Goal: Communication & Community: Answer question/provide support

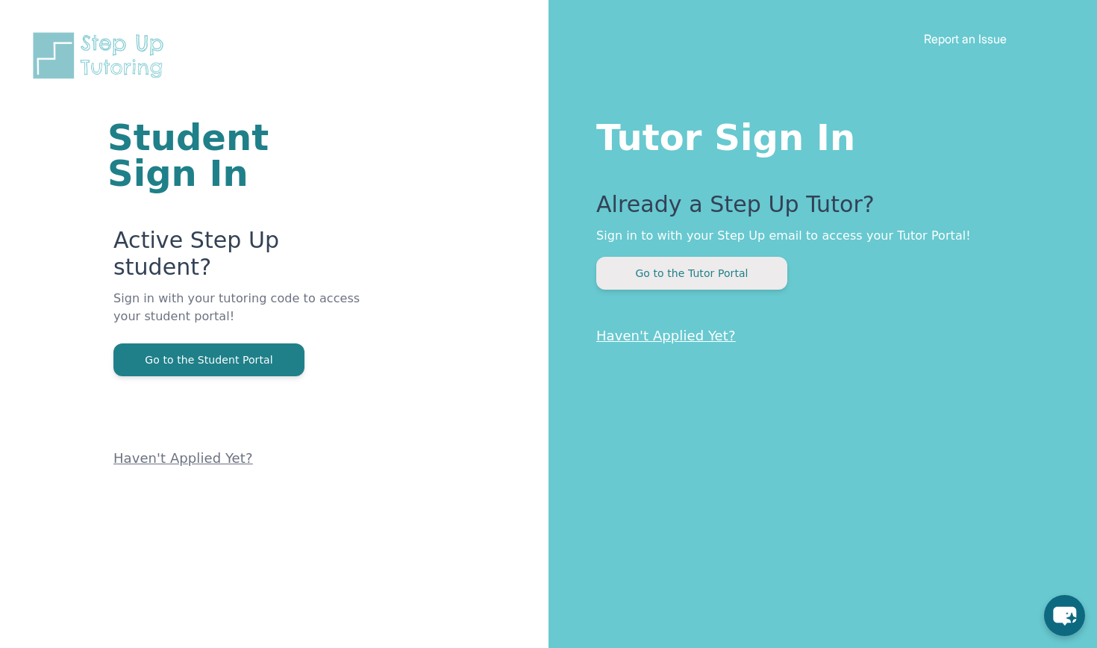
click at [704, 273] on button "Go to the Tutor Portal" at bounding box center [691, 273] width 191 height 33
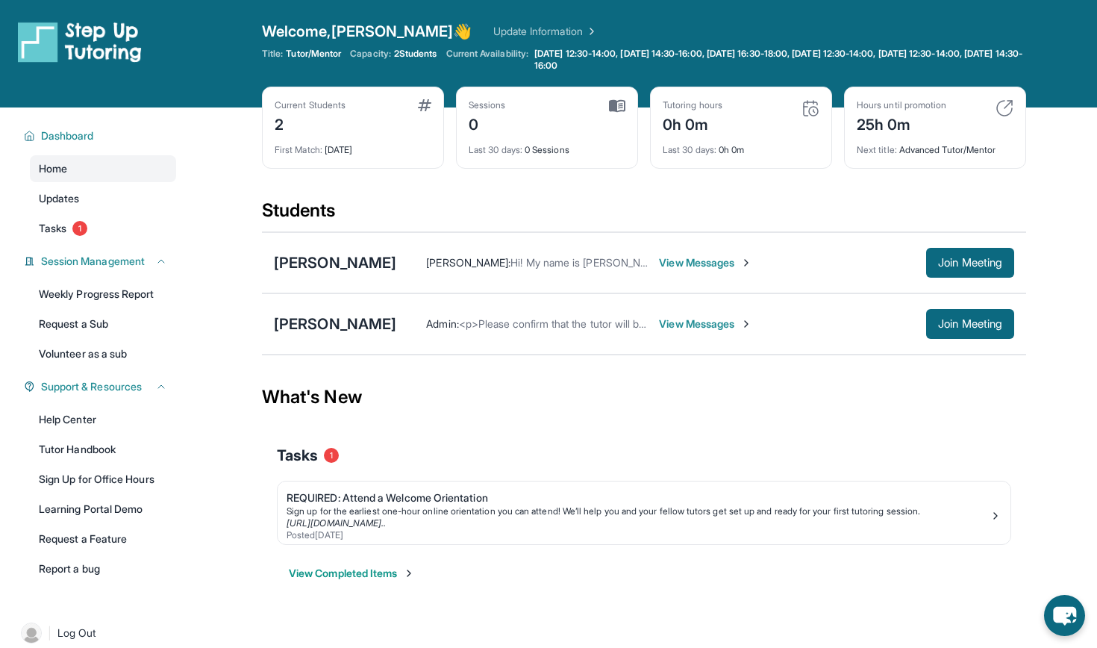
click at [677, 325] on span "View Messages" at bounding box center [705, 323] width 93 height 15
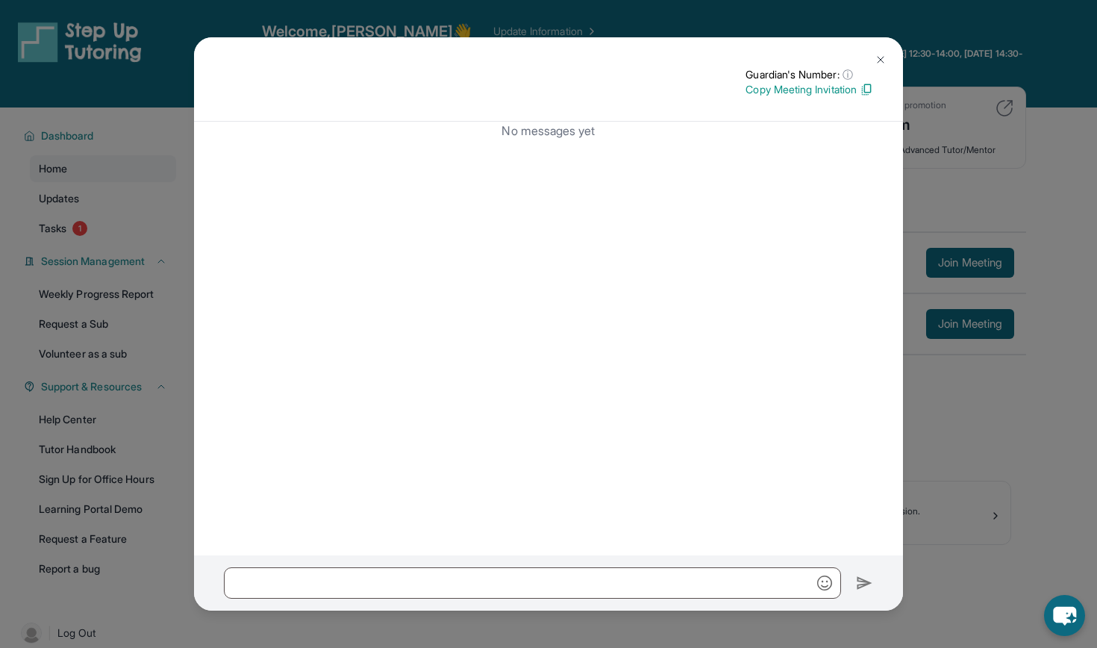
click at [883, 61] on img at bounding box center [880, 60] width 12 height 12
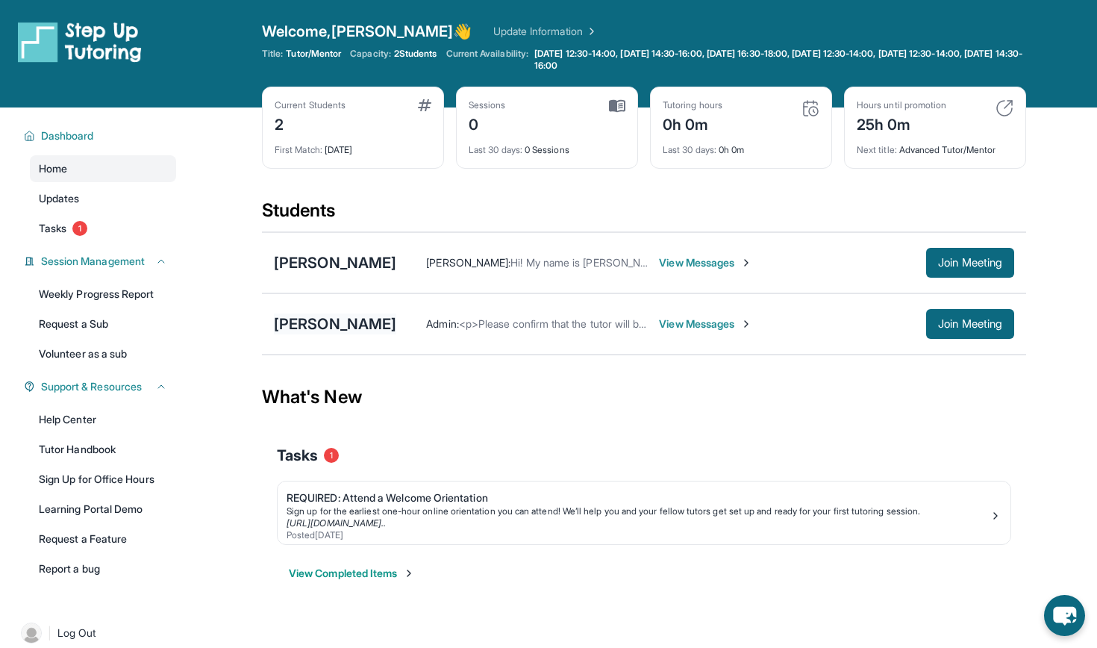
click at [317, 325] on div "[PERSON_NAME]" at bounding box center [335, 323] width 122 height 21
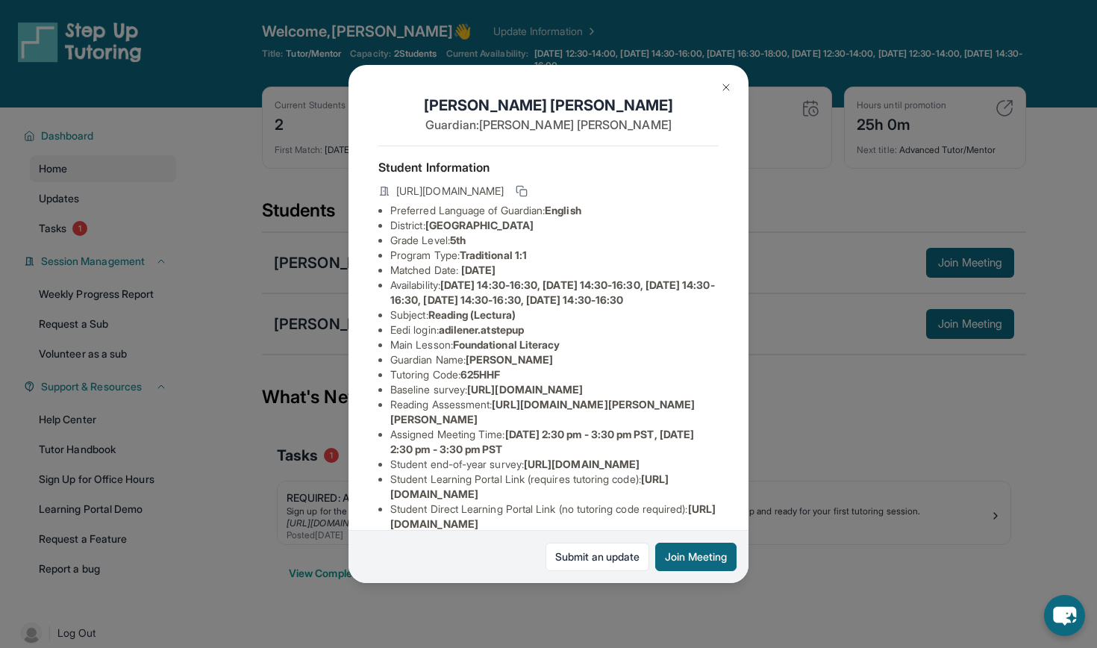
click at [227, 352] on div "[PERSON_NAME] Guardian: [PERSON_NAME] Student Information [URL][DOMAIN_NAME] Pr…" at bounding box center [548, 324] width 1097 height 648
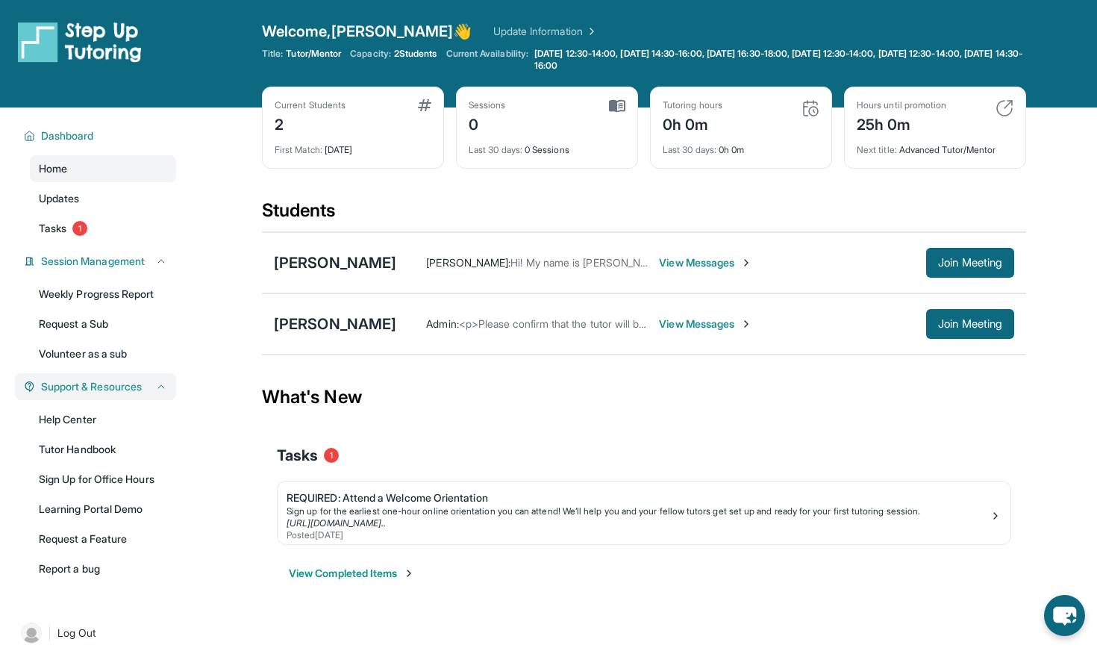
click at [100, 387] on span "Support & Resources" at bounding box center [91, 386] width 101 height 15
click at [100, 386] on span "Support & Resources" at bounding box center [91, 386] width 101 height 15
click at [64, 190] on link "Updates" at bounding box center [103, 198] width 146 height 27
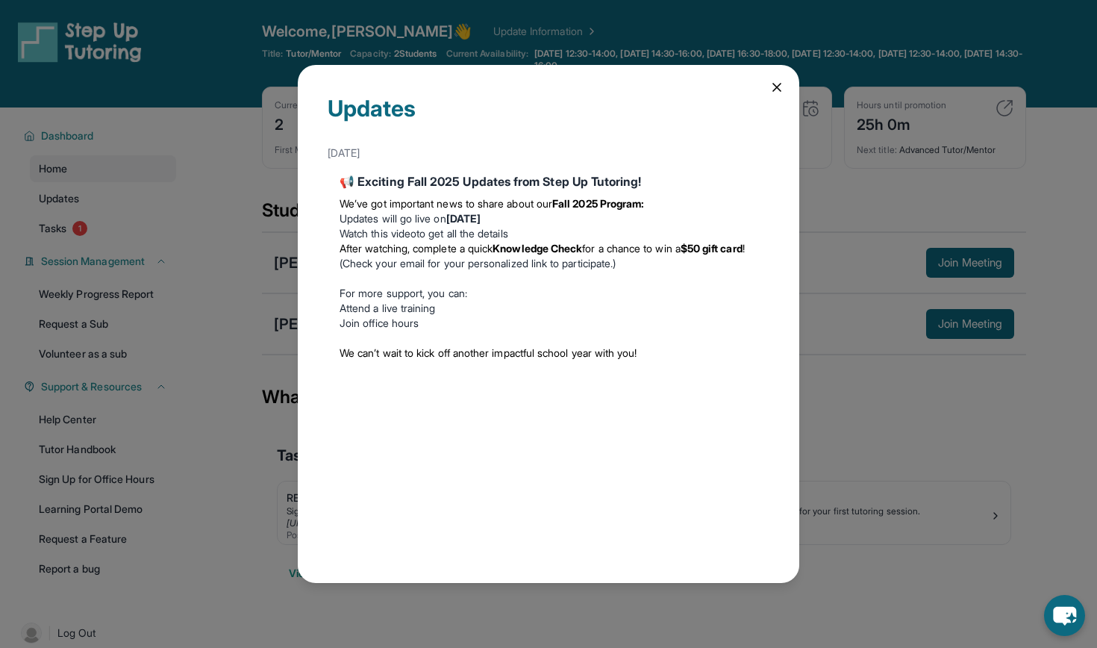
click at [231, 267] on div "Updates [DATE] 📢 Exciting Fall 2025 Updates from Step Up Tutoring! We’ve got im…" at bounding box center [548, 324] width 1097 height 648
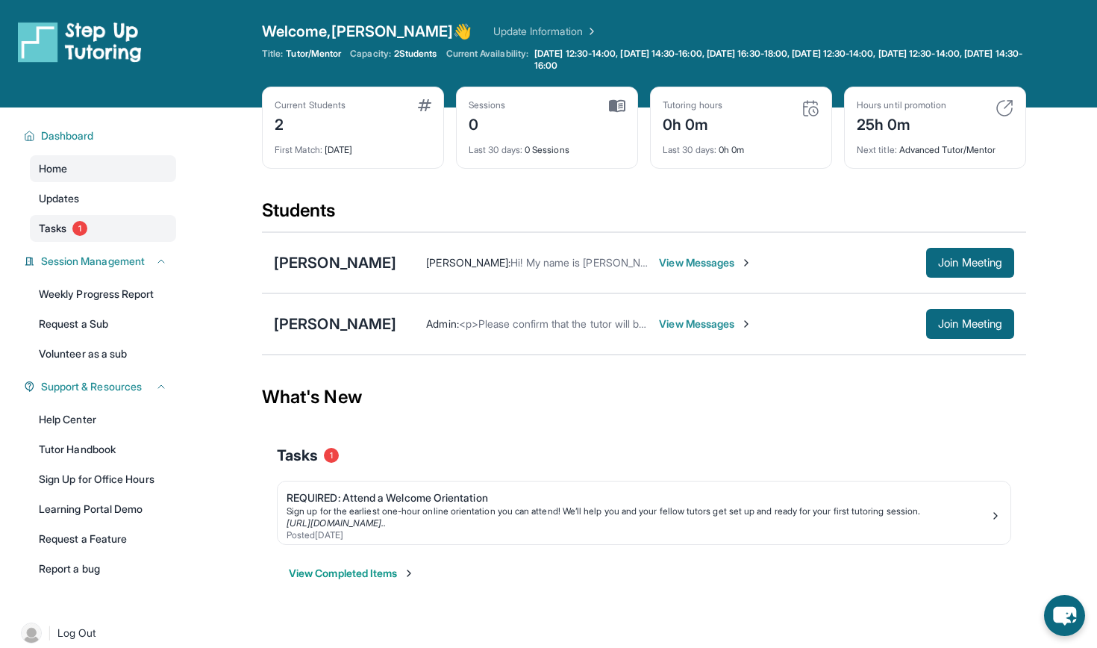
click at [75, 230] on span "1" at bounding box center [79, 228] width 15 height 15
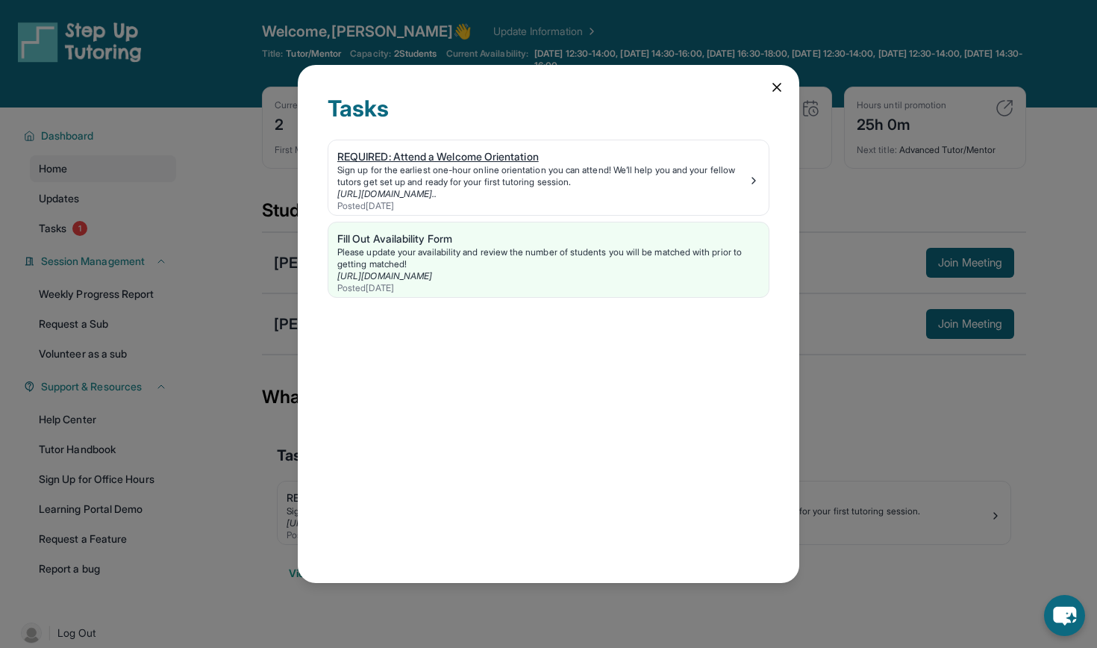
click at [504, 164] on div "Sign up for the earliest one-hour online orientation you can attend! We’ll help…" at bounding box center [542, 176] width 410 height 24
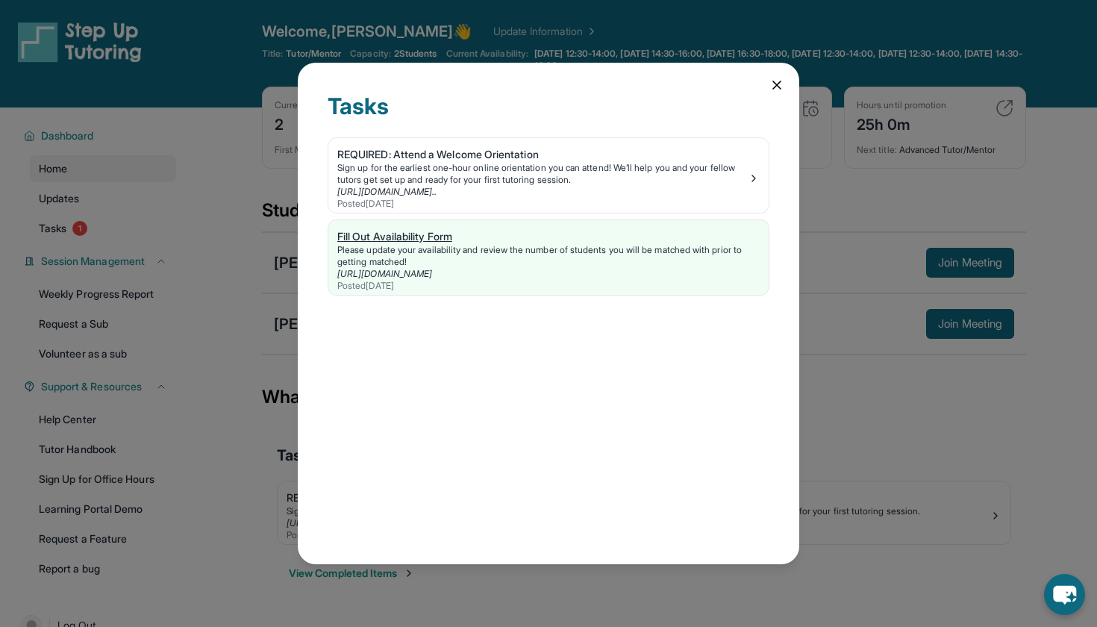
click at [467, 242] on div "Fill Out Availability Form" at bounding box center [548, 236] width 422 height 15
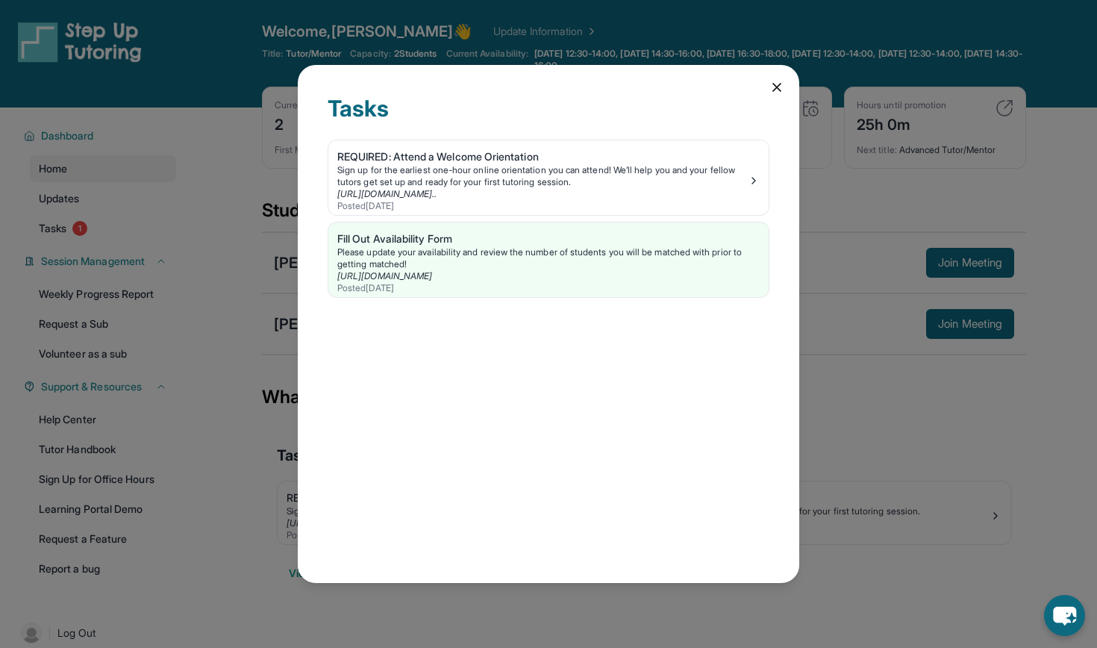
click at [772, 86] on icon at bounding box center [776, 87] width 15 height 15
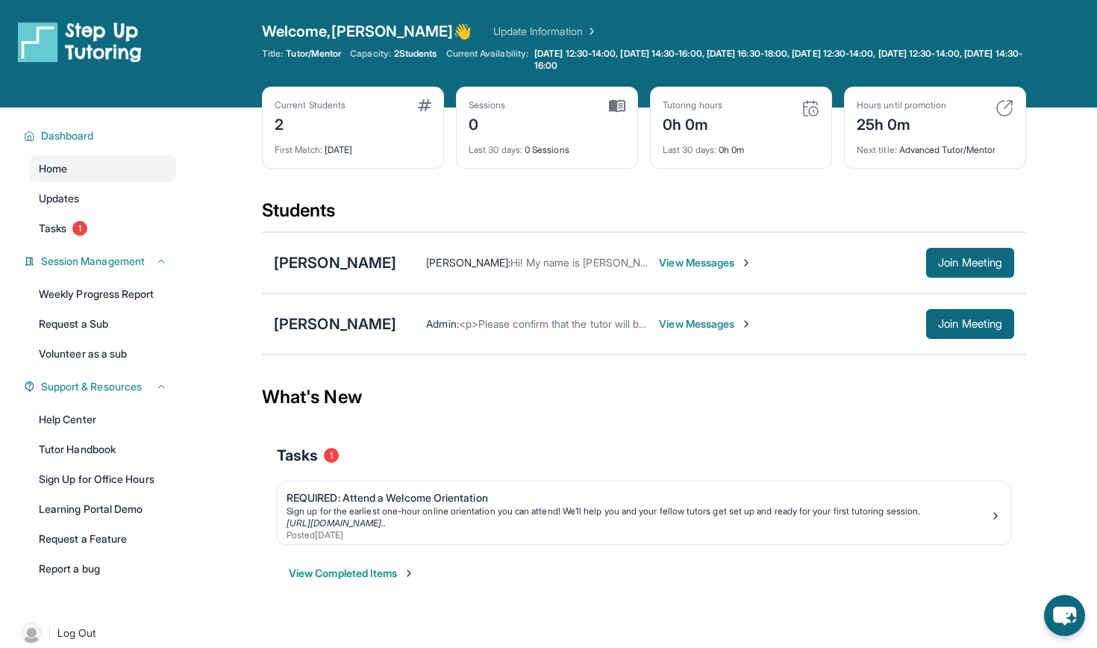
click at [660, 255] on span "View Messages" at bounding box center [705, 262] width 93 height 15
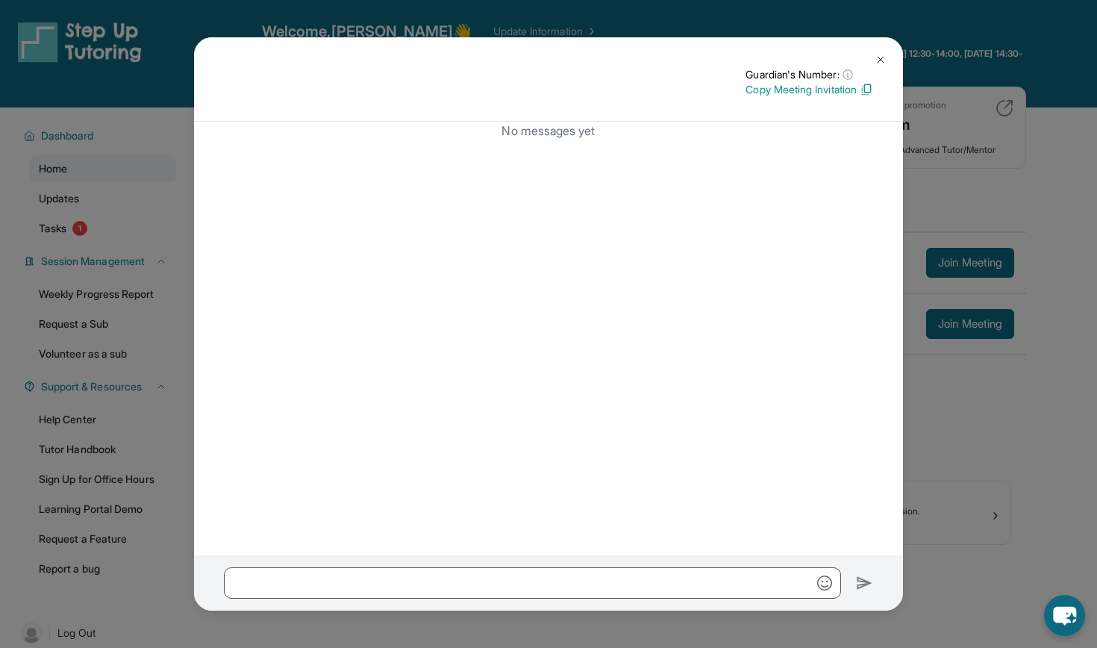
click at [827, 93] on p "Copy Meeting Invitation" at bounding box center [809, 89] width 128 height 15
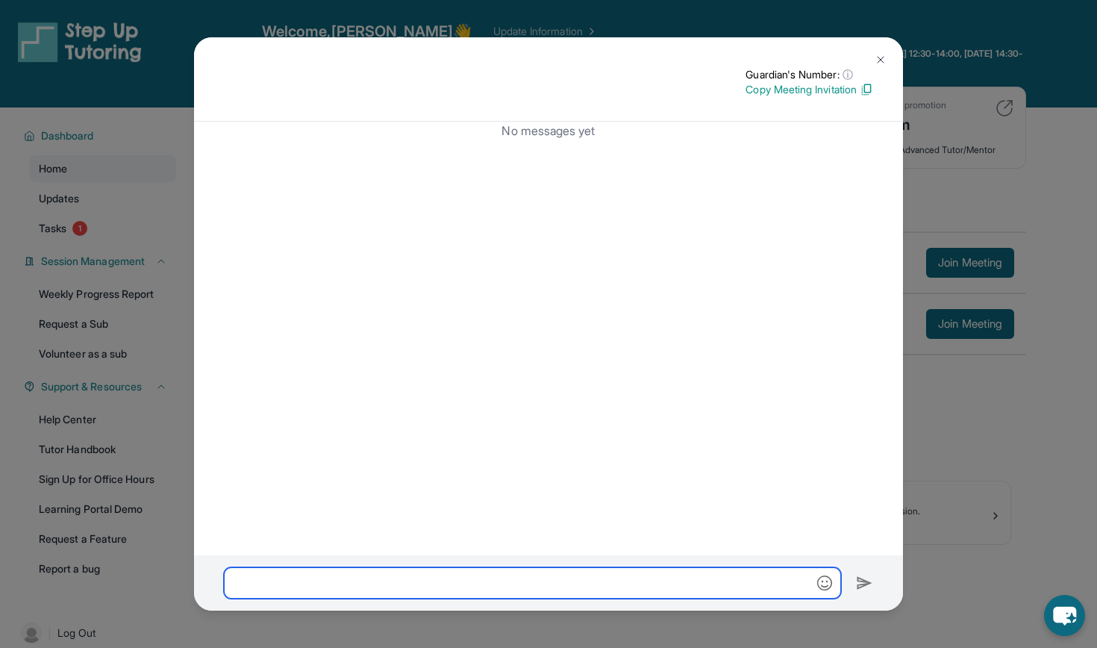
click at [664, 581] on input "text" at bounding box center [532, 582] width 617 height 31
paste input "**********"
type input "**********"
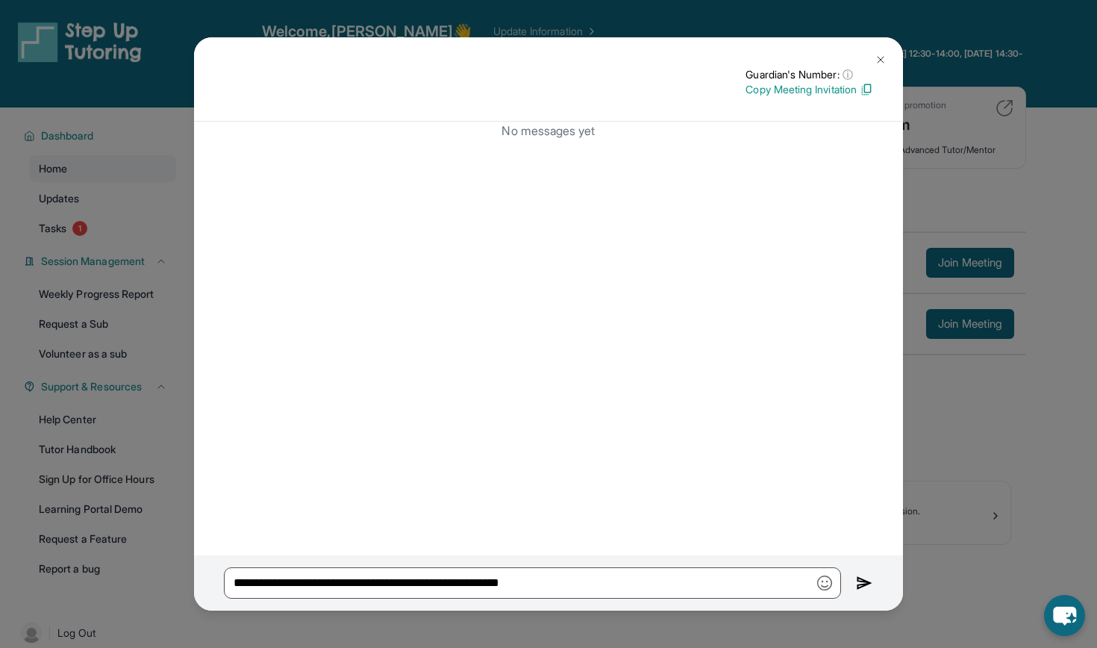
click at [862, 583] on img at bounding box center [864, 583] width 17 height 18
click at [860, 581] on img at bounding box center [864, 583] width 17 height 18
click at [863, 582] on img at bounding box center [864, 583] width 17 height 18
click at [956, 357] on div "**********" at bounding box center [548, 324] width 1097 height 648
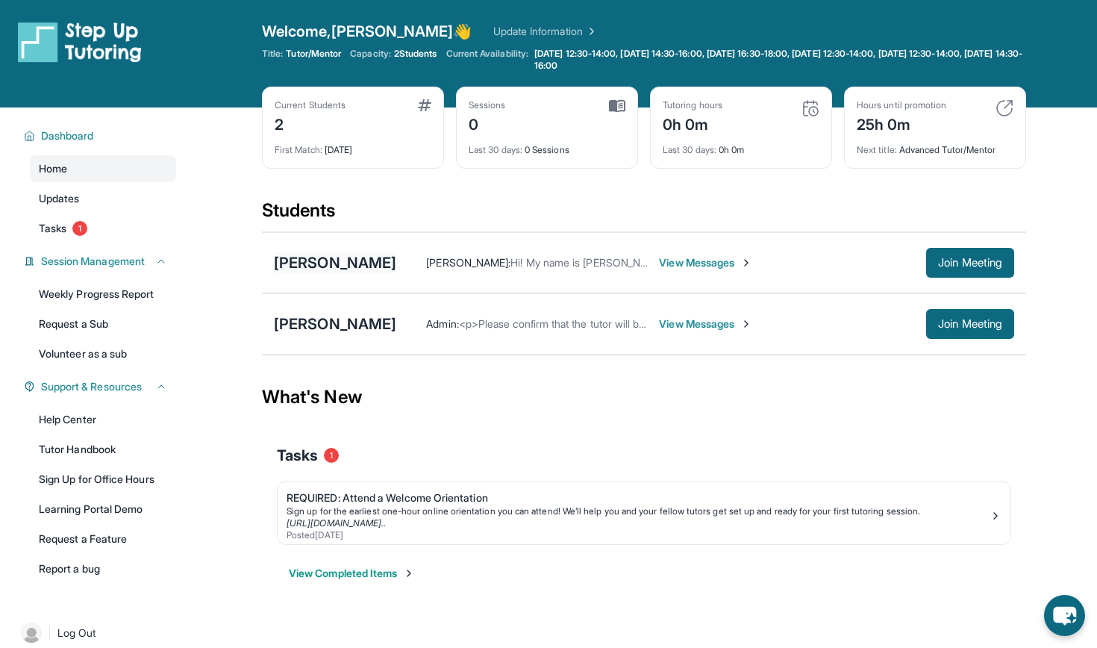
click at [316, 262] on div "[PERSON_NAME]" at bounding box center [335, 262] width 122 height 21
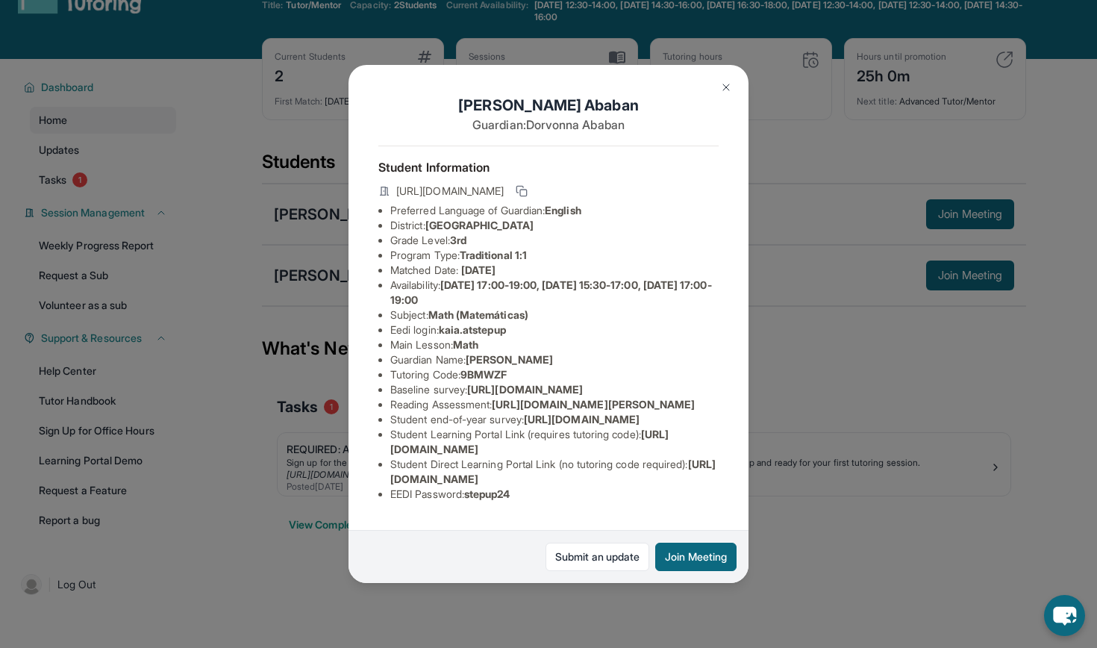
scroll to position [48, 0]
click at [798, 384] on div "[PERSON_NAME] Guardian: [PERSON_NAME] Student Information [URL][DOMAIN_NAME] Pr…" at bounding box center [548, 324] width 1097 height 648
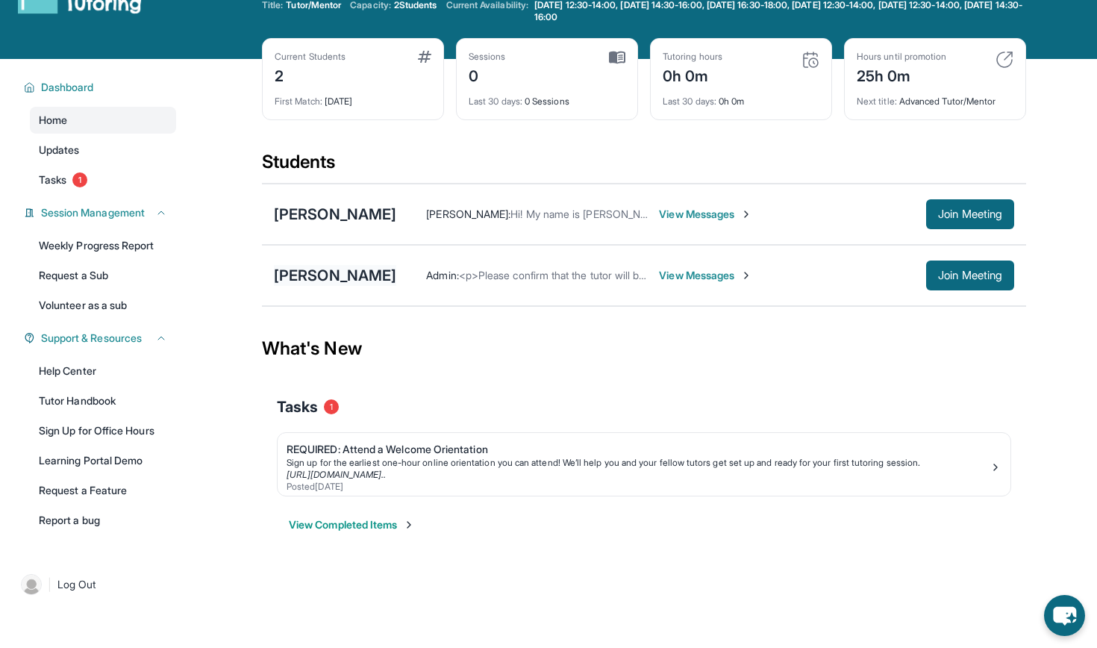
click at [298, 275] on div "[PERSON_NAME]" at bounding box center [335, 275] width 122 height 21
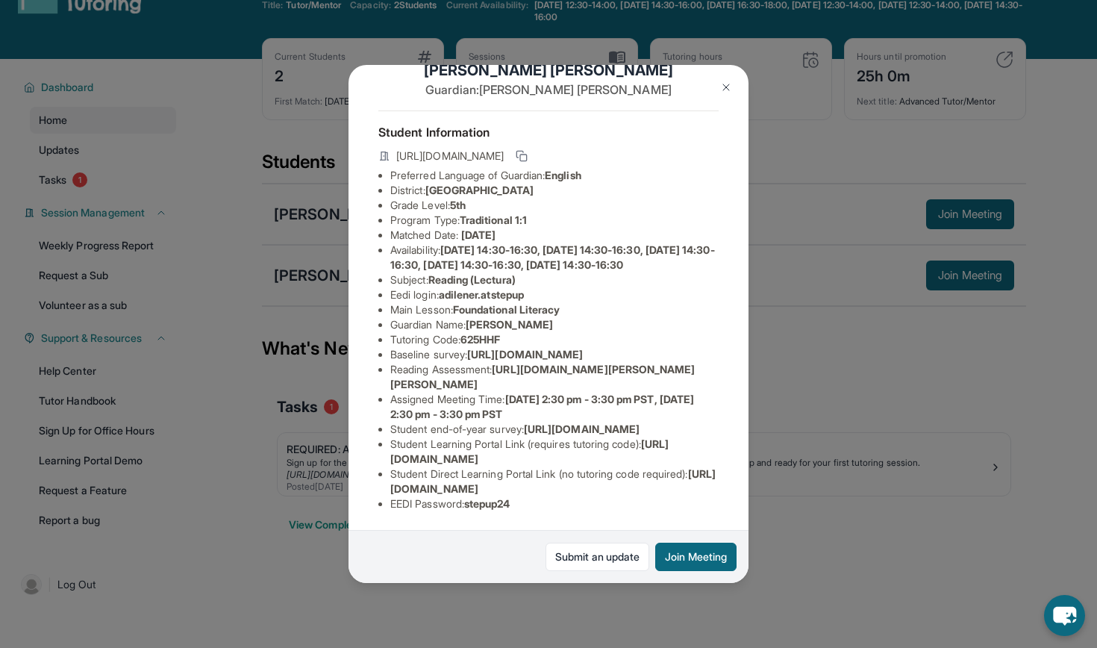
scroll to position [152, 0]
click at [477, 348] on span "[URL][DOMAIN_NAME]" at bounding box center [525, 354] width 116 height 13
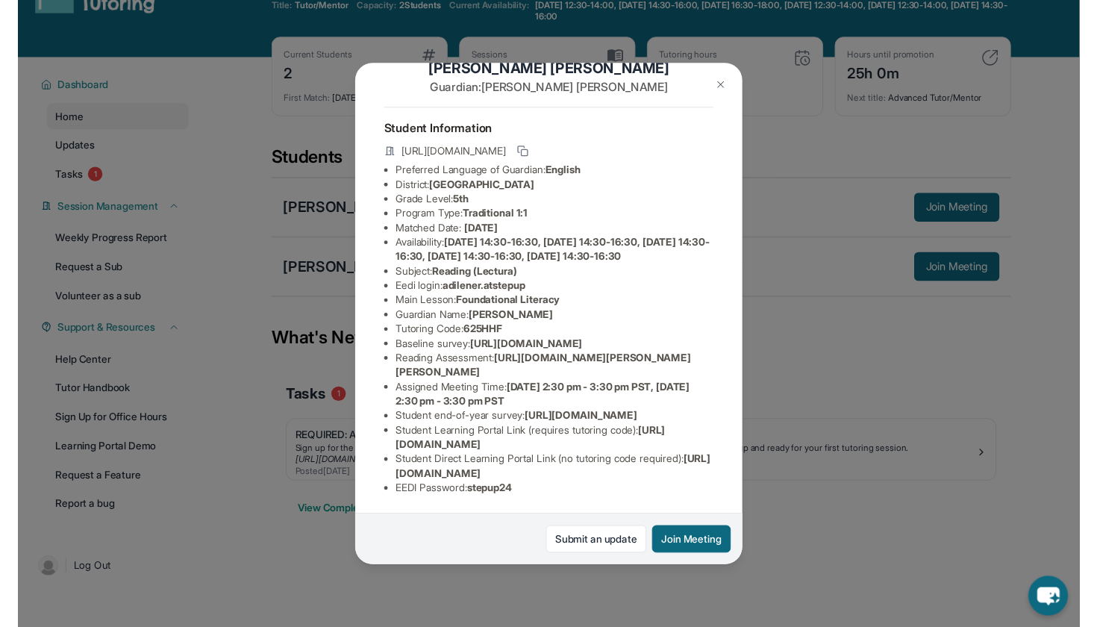
scroll to position [169, 1]
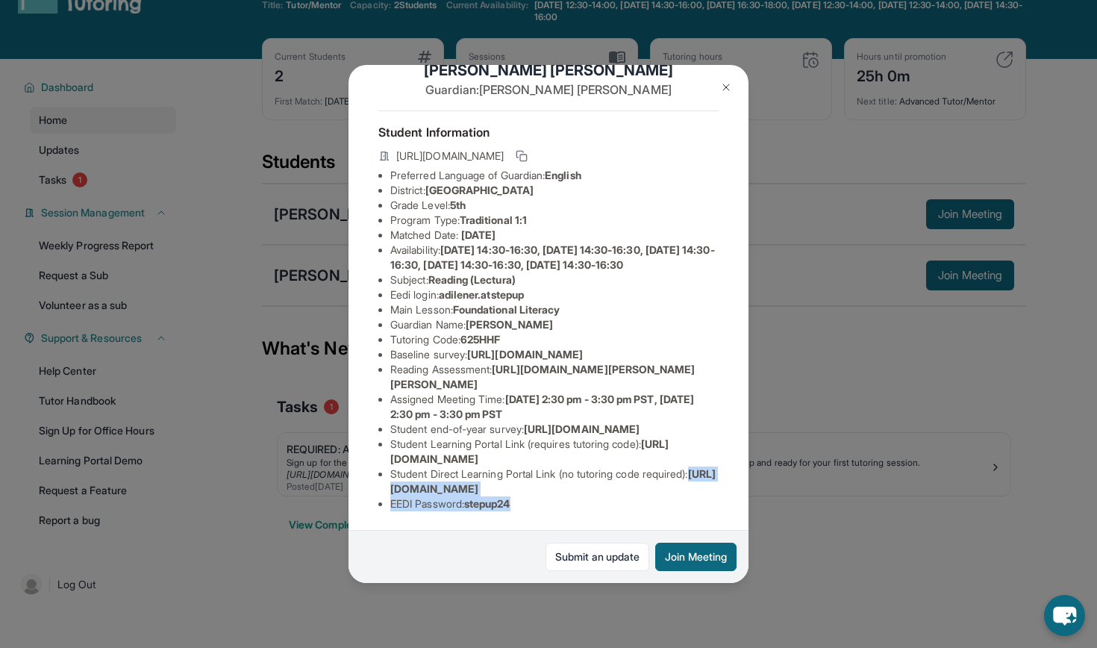
drag, startPoint x: 389, startPoint y: 489, endPoint x: 694, endPoint y: 499, distance: 305.3
click at [694, 499] on ul "Preferred Language of Guardian: English District: [GEOGRAPHIC_DATA] Grade Level…" at bounding box center [548, 339] width 340 height 343
copy ul "[URL][DOMAIN_NAME] EEDI Password : stepup24"
click at [573, 561] on link "Submit an update" at bounding box center [597, 556] width 104 height 28
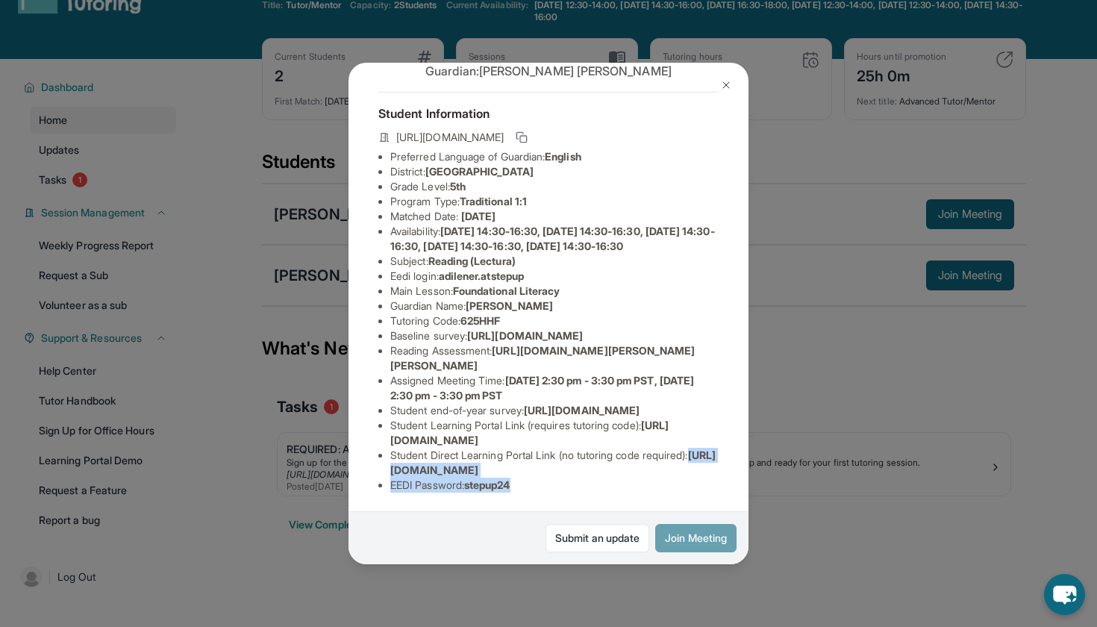
click at [718, 538] on button "Join Meeting" at bounding box center [695, 538] width 81 height 28
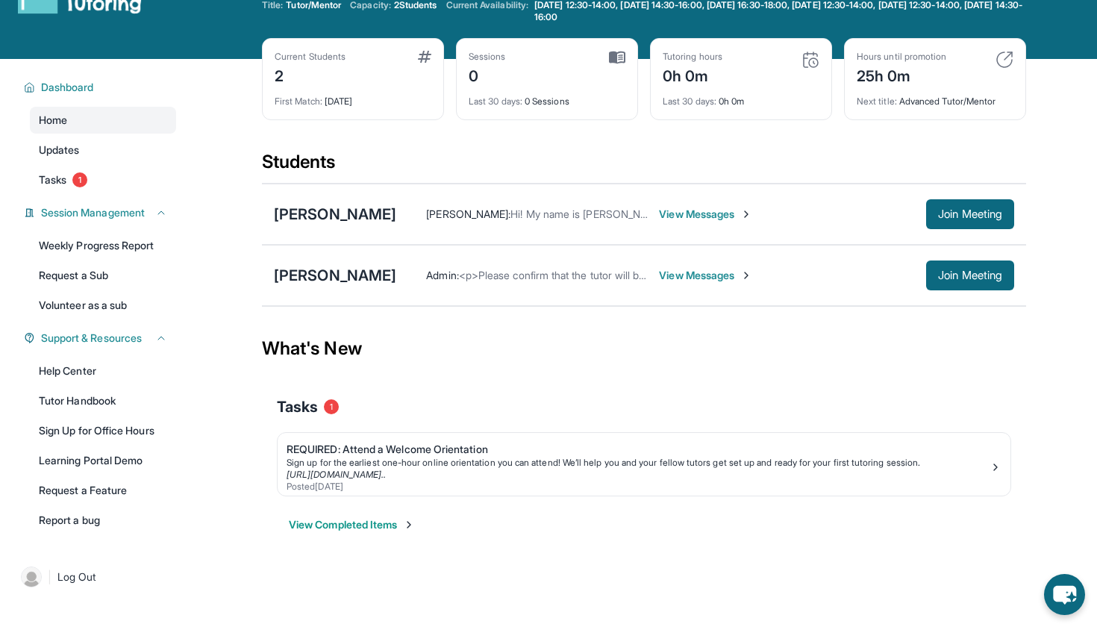
click at [709, 275] on span "View Messages" at bounding box center [705, 275] width 93 height 15
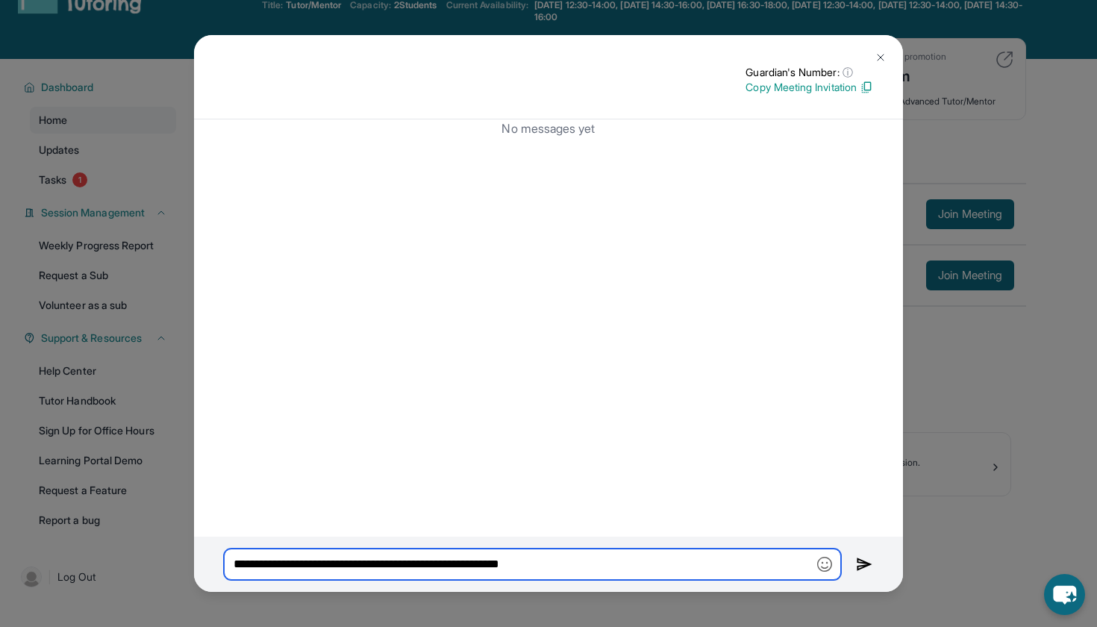
click at [577, 561] on input "**********" at bounding box center [532, 563] width 617 height 31
type input "*"
paste input "**********"
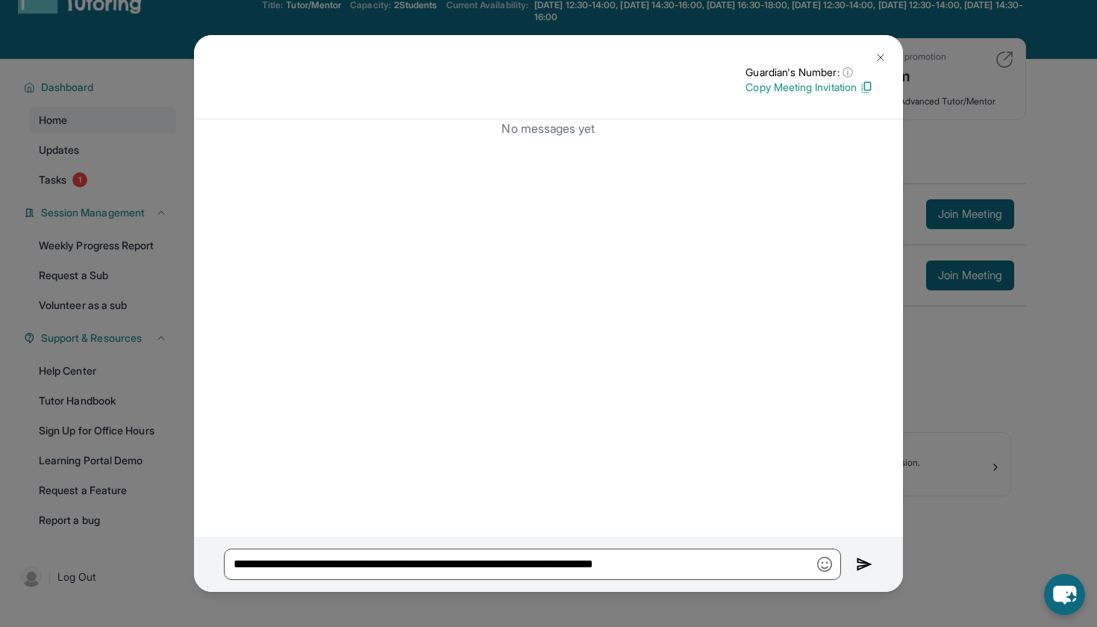
click at [855, 566] on div "**********" at bounding box center [548, 563] width 709 height 55
click at [863, 561] on img at bounding box center [864, 564] width 17 height 18
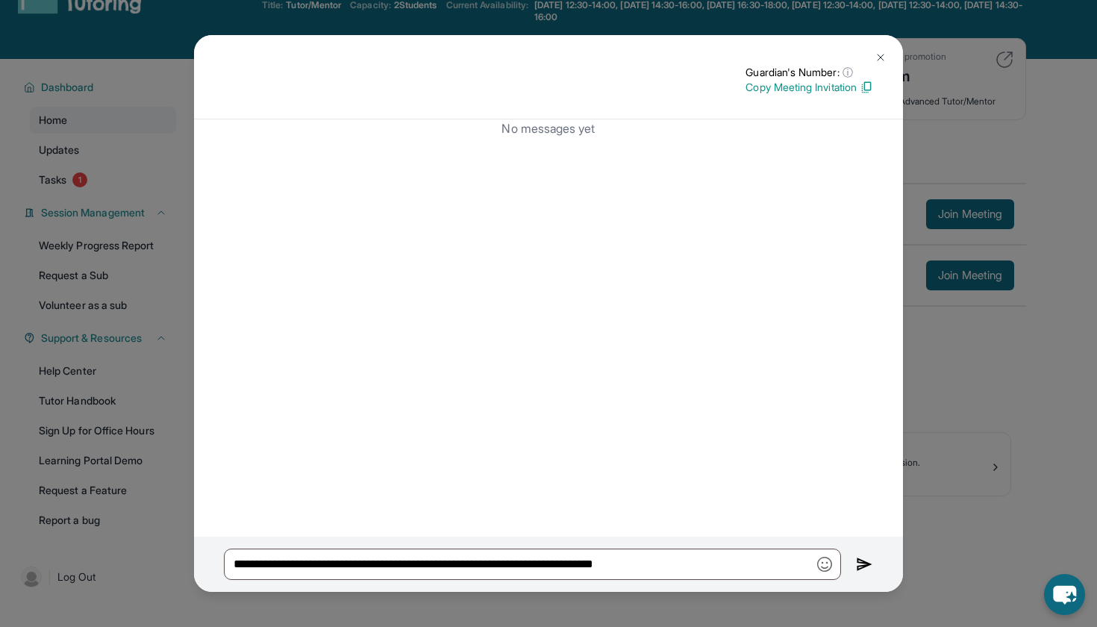
click at [863, 561] on img at bounding box center [864, 564] width 17 height 18
click at [742, 560] on input "**********" at bounding box center [532, 563] width 617 height 31
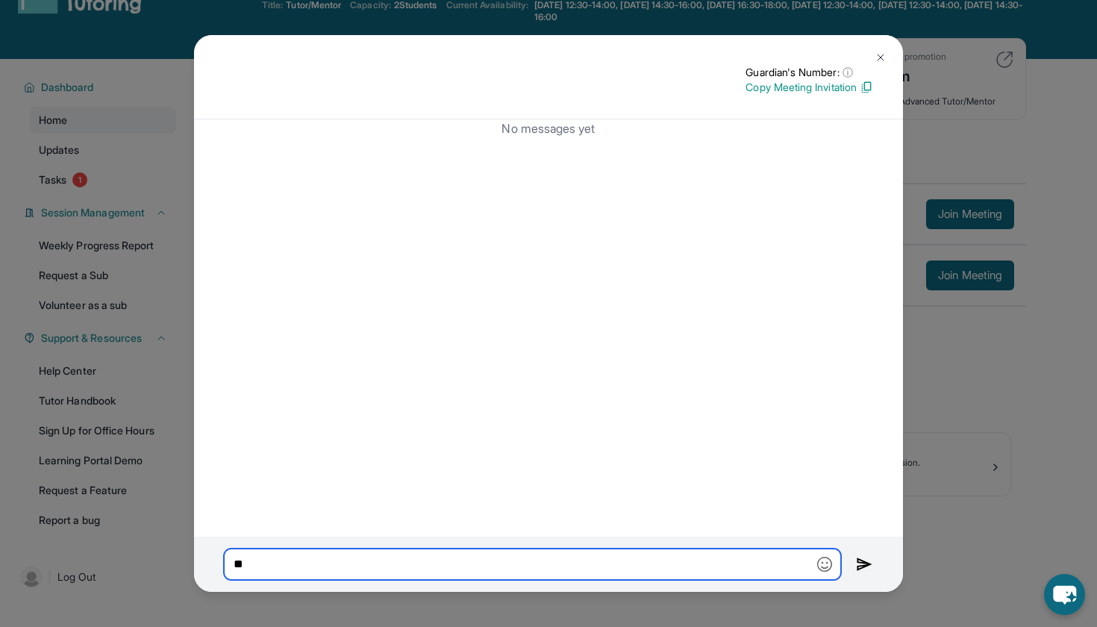
type input "*"
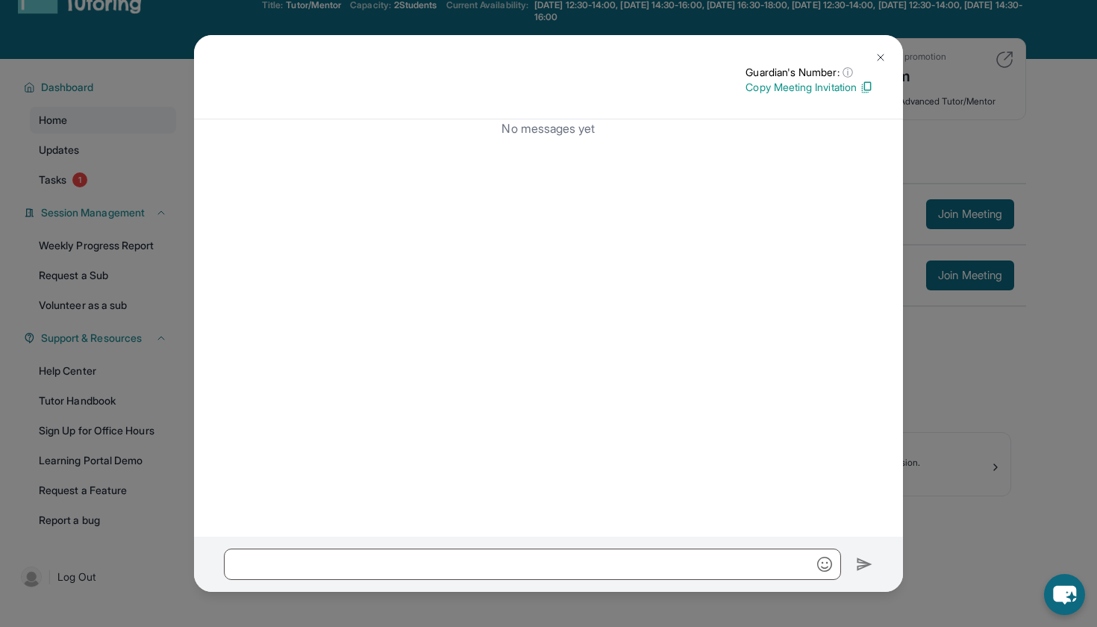
click at [883, 54] on img at bounding box center [880, 57] width 12 height 12
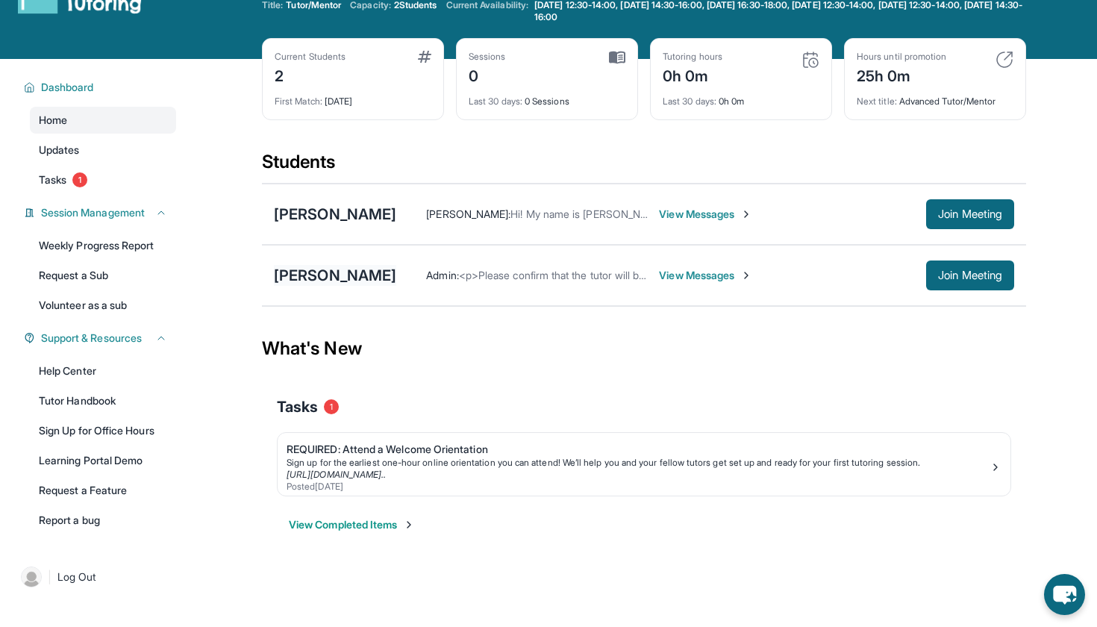
click at [308, 275] on div "[PERSON_NAME]" at bounding box center [335, 275] width 122 height 21
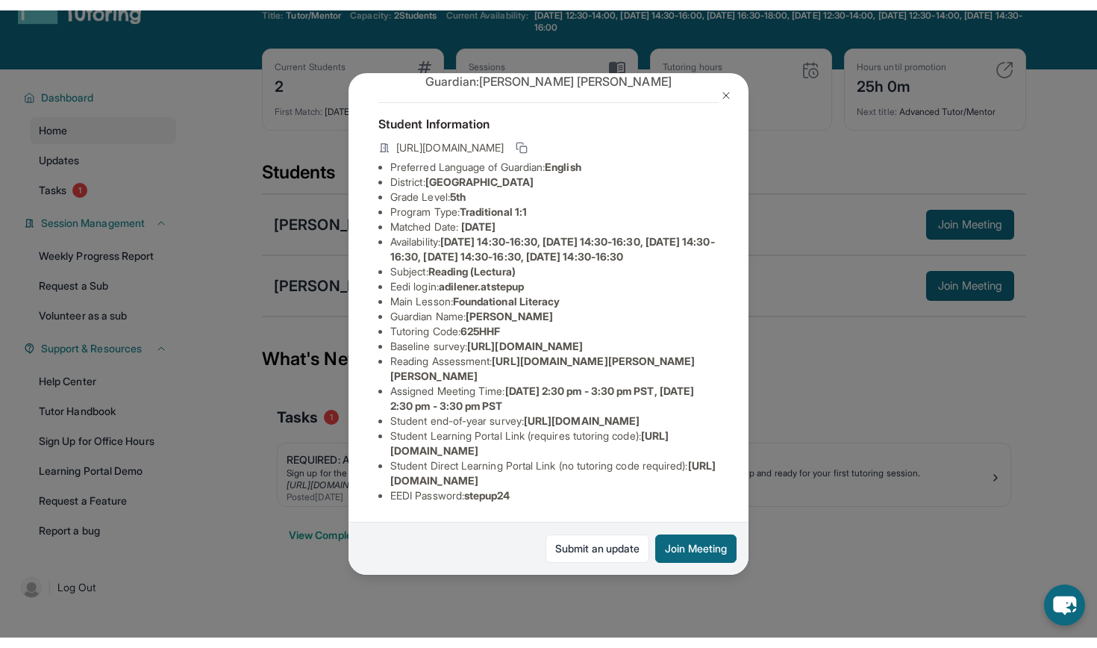
scroll to position [178, 0]
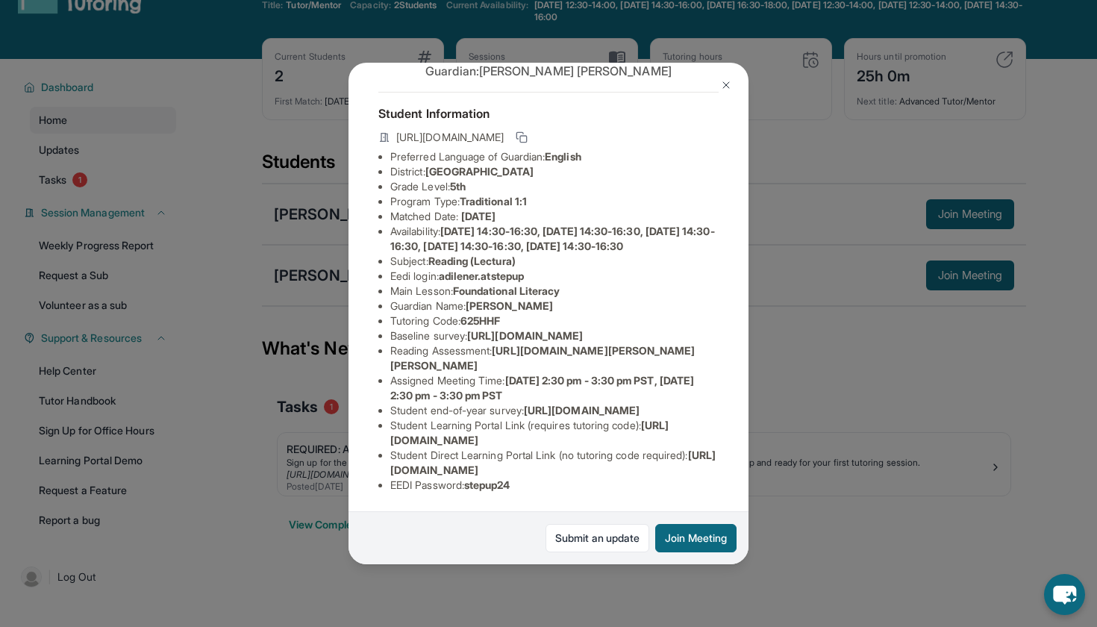
drag, startPoint x: 466, startPoint y: 210, endPoint x: 516, endPoint y: 213, distance: 49.4
click at [516, 313] on li "Tutoring Code : 625HHF" at bounding box center [554, 320] width 328 height 15
copy li "625HHF"
click at [858, 281] on div "Adilene Reyes Guardian: Claudia Lopez Student Information https://student-porta…" at bounding box center [548, 313] width 1097 height 627
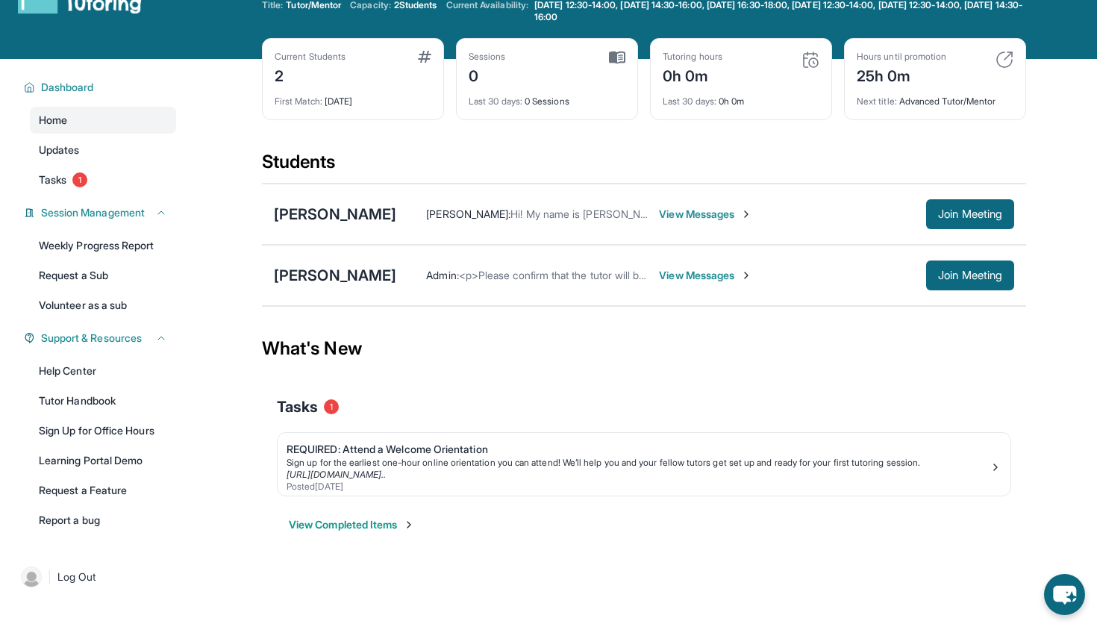
click at [685, 210] on span "View Messages" at bounding box center [705, 214] width 93 height 15
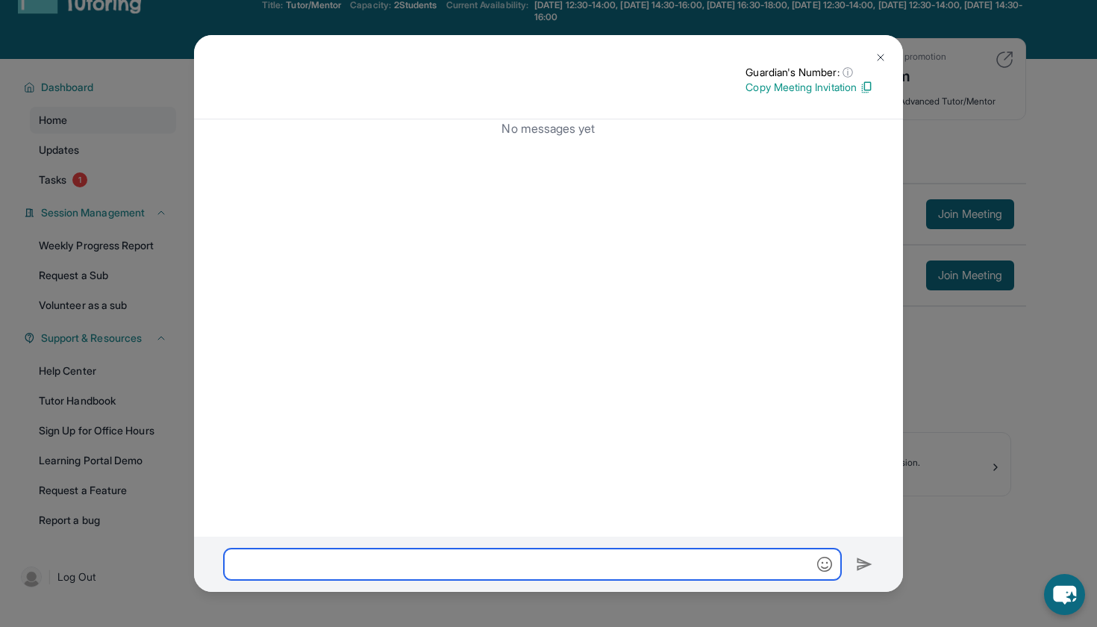
paste input "******"
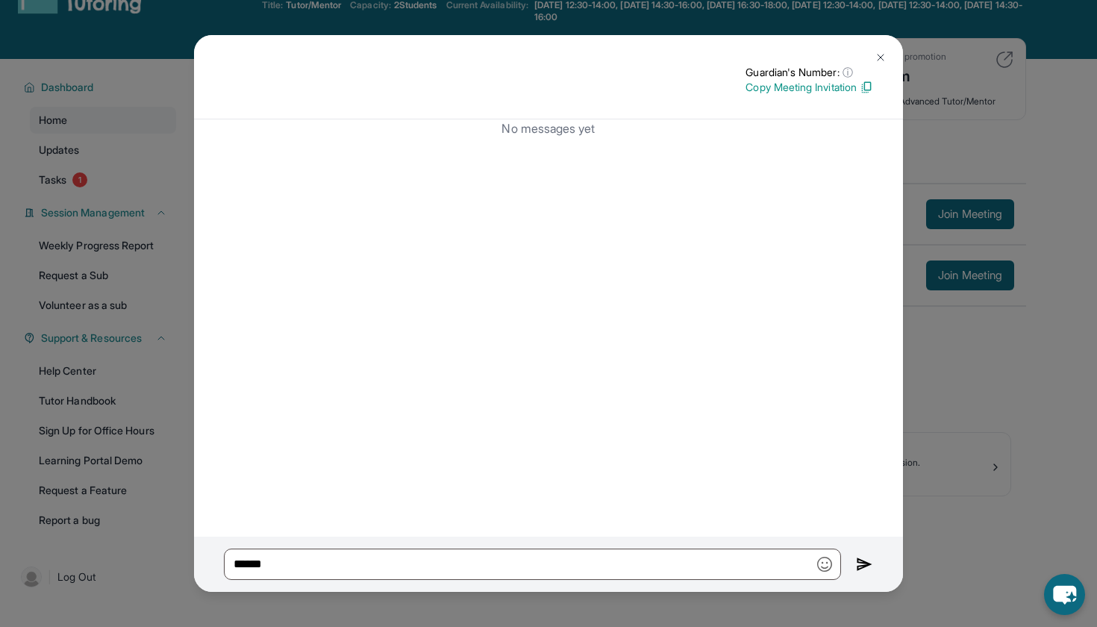
click at [859, 561] on img at bounding box center [864, 564] width 17 height 18
click at [859, 563] on img at bounding box center [864, 564] width 17 height 18
click at [824, 563] on img "button" at bounding box center [824, 564] width 15 height 15
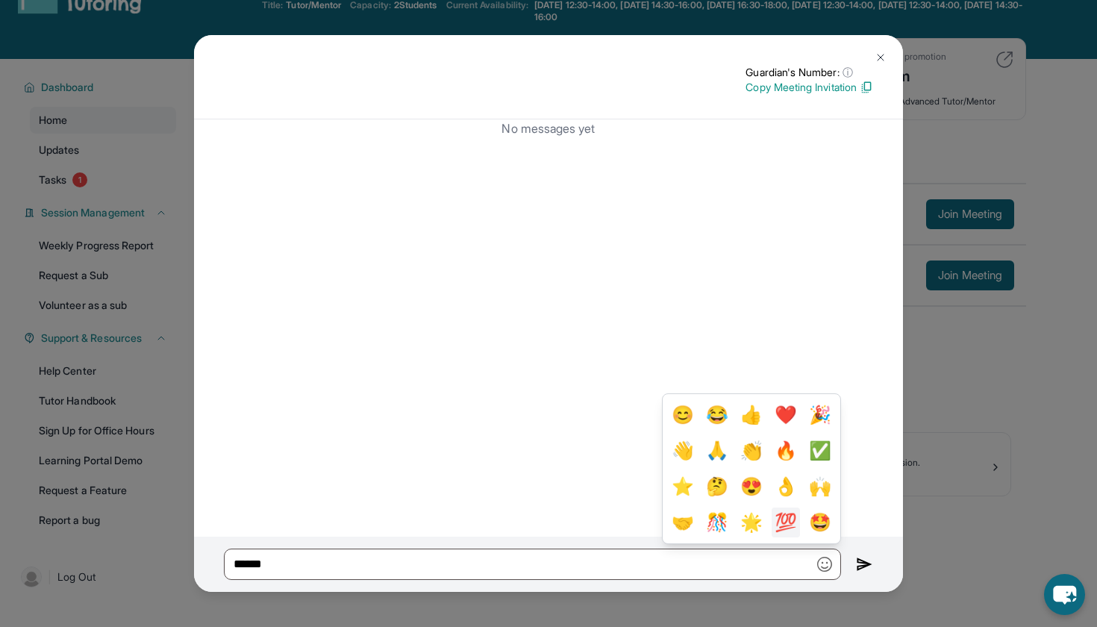
click at [795, 527] on button "💯" at bounding box center [785, 522] width 28 height 30
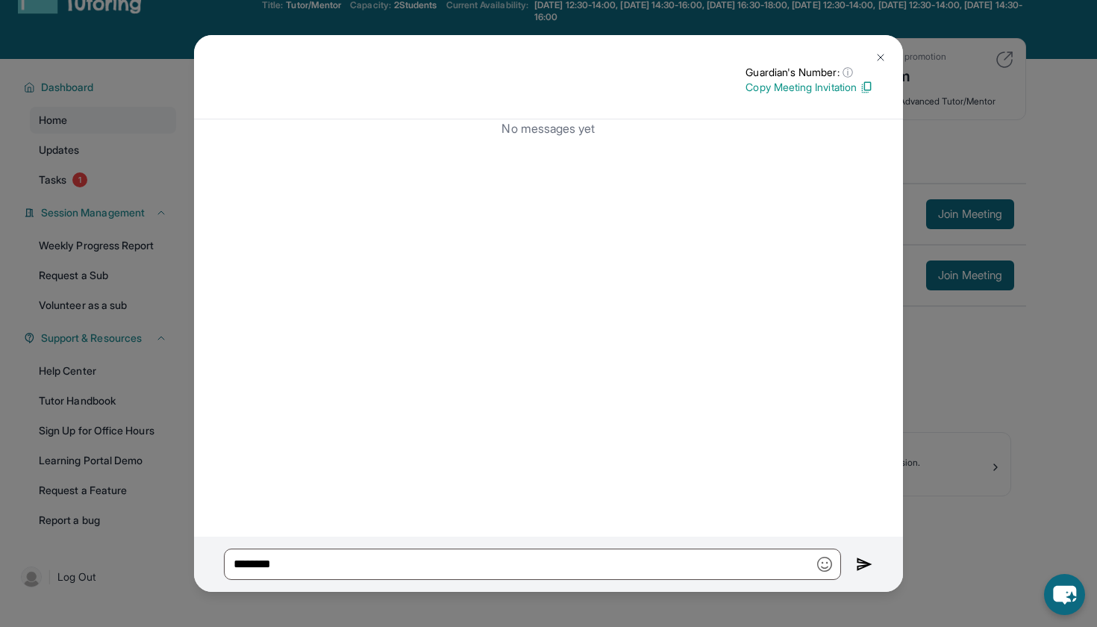
click at [860, 560] on img at bounding box center [864, 564] width 17 height 18
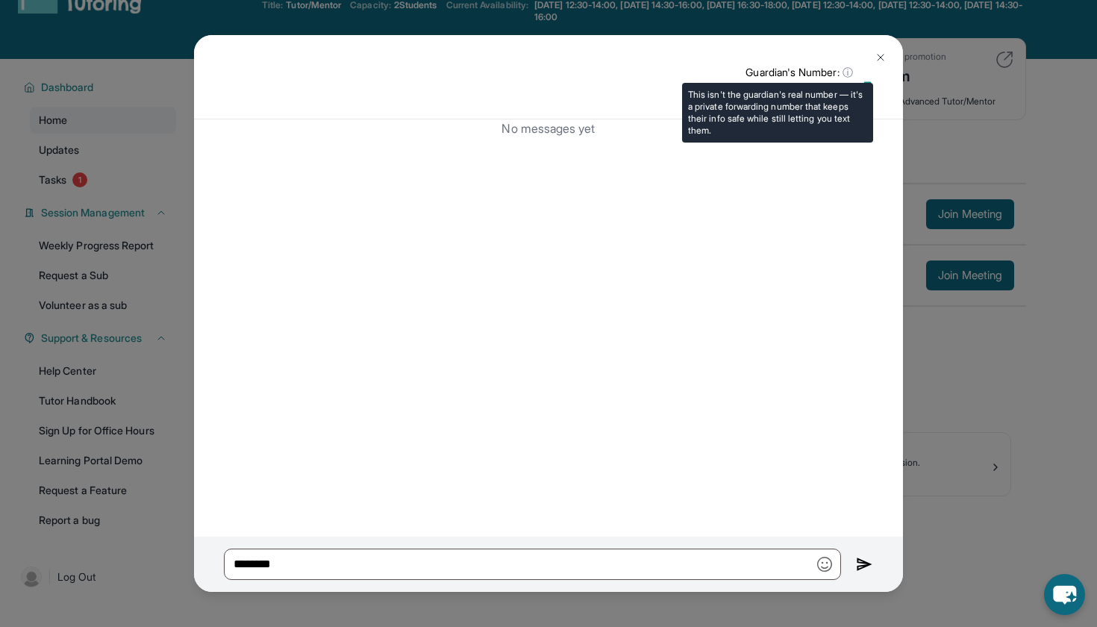
click at [847, 71] on span "ⓘ" at bounding box center [847, 72] width 10 height 15
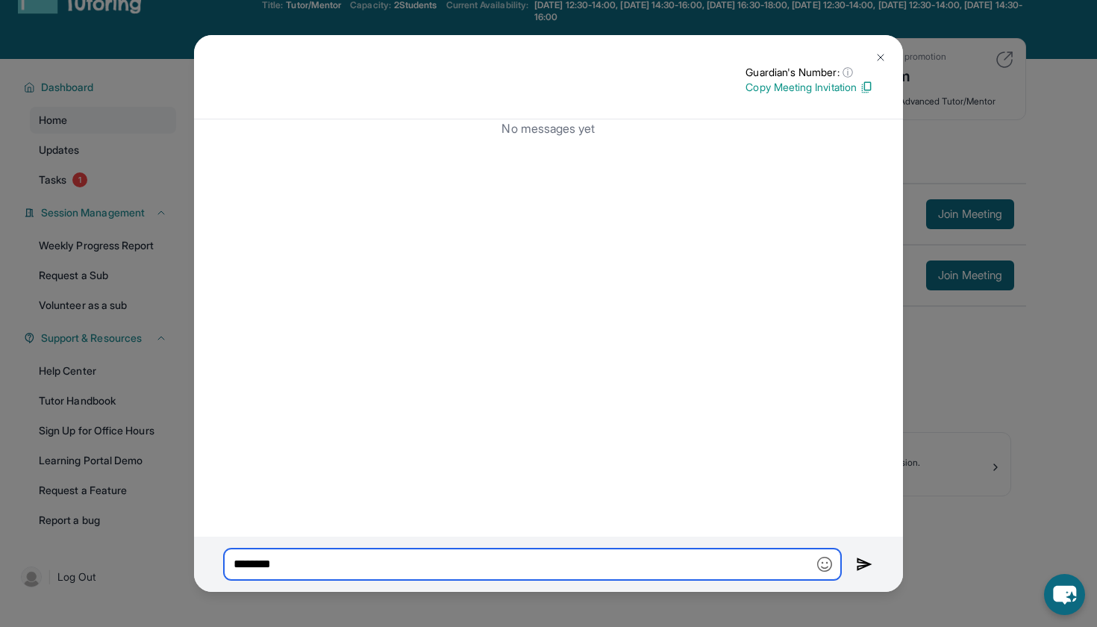
click at [418, 572] on input "********" at bounding box center [532, 563] width 617 height 31
type input "*"
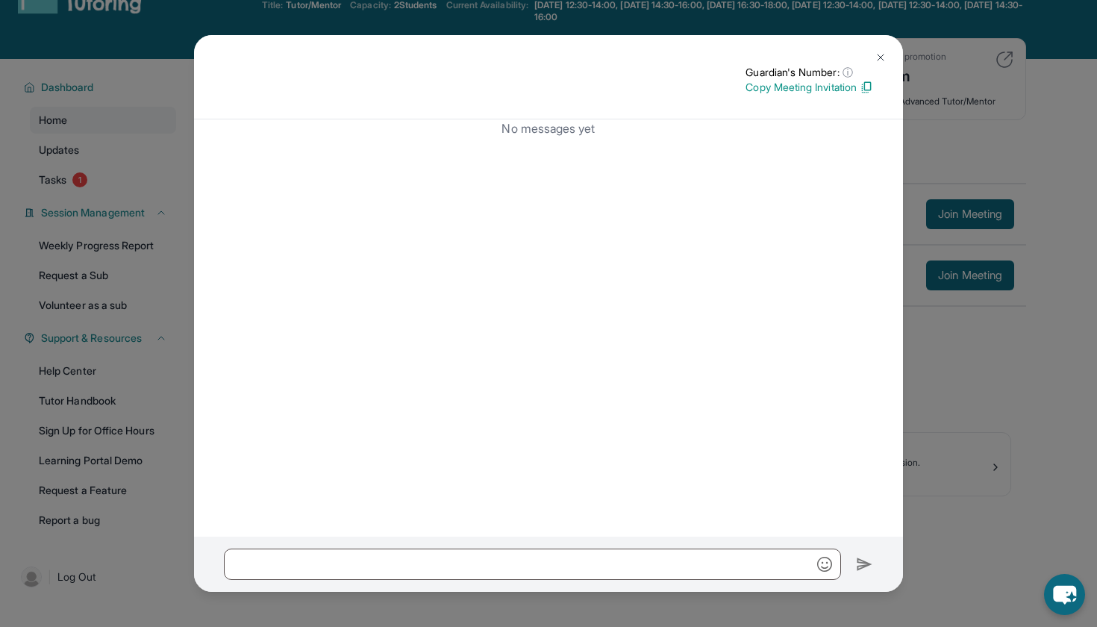
click at [882, 54] on img at bounding box center [880, 57] width 12 height 12
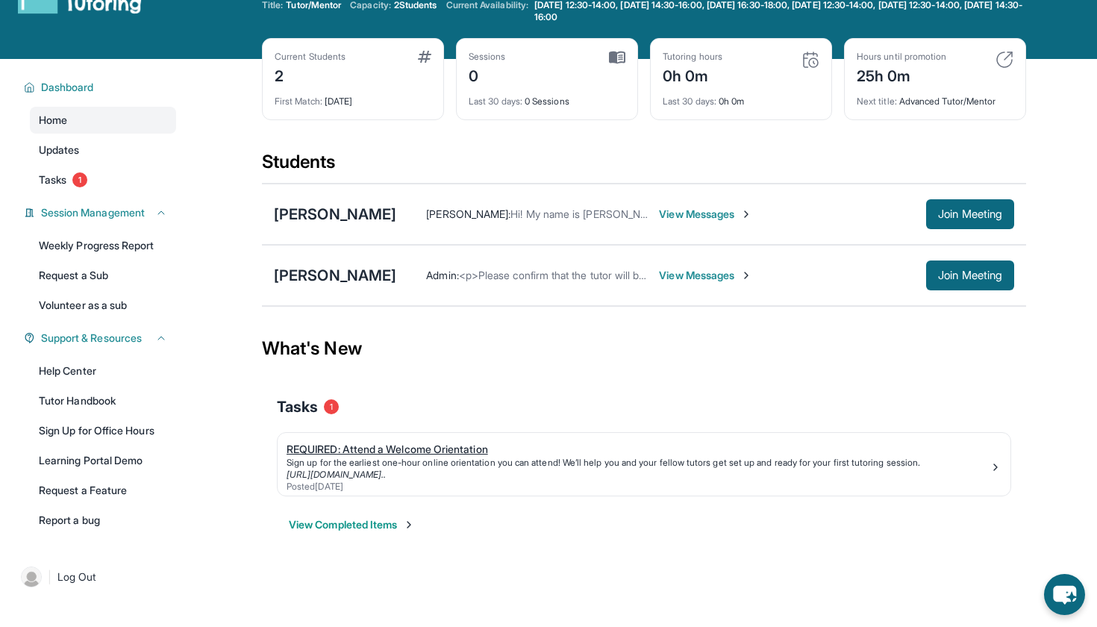
click at [351, 444] on div "REQUIRED: Attend a Welcome Orientation" at bounding box center [638, 449] width 703 height 15
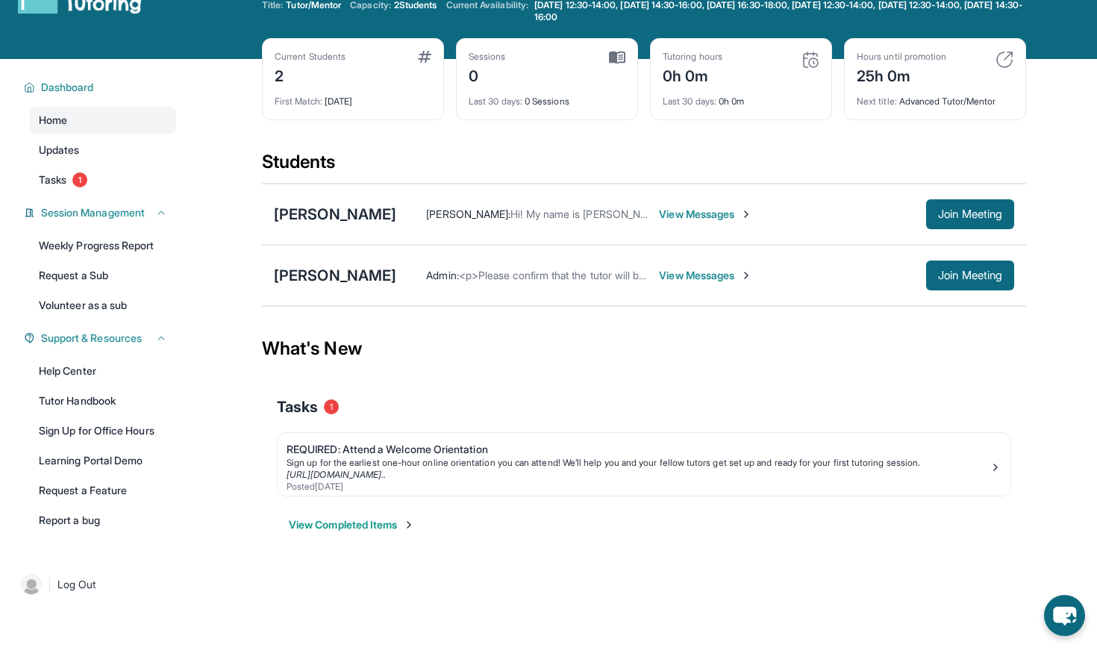
click at [367, 529] on button "View Completed Items" at bounding box center [352, 524] width 126 height 15
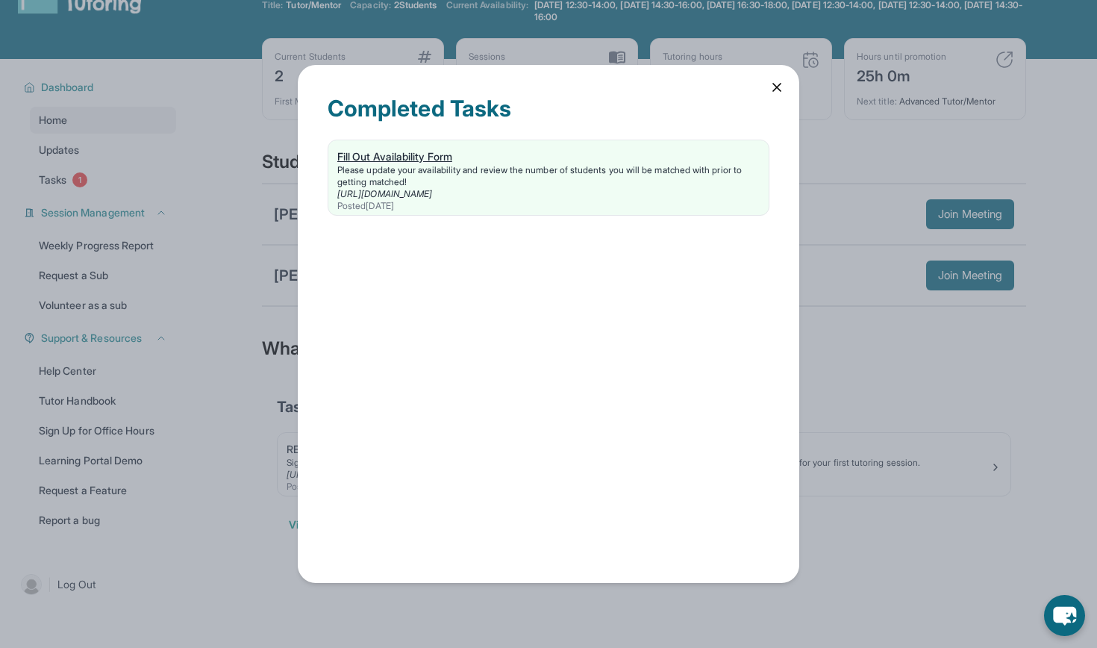
click at [418, 188] on link "https://form.stepuptutoring.org/5G7grf" at bounding box center [384, 193] width 95 height 11
click at [786, 98] on div "Completed Tasks Fill Out Availability Form Please update your availability and …" at bounding box center [548, 324] width 501 height 518
click at [772, 86] on icon at bounding box center [776, 87] width 15 height 15
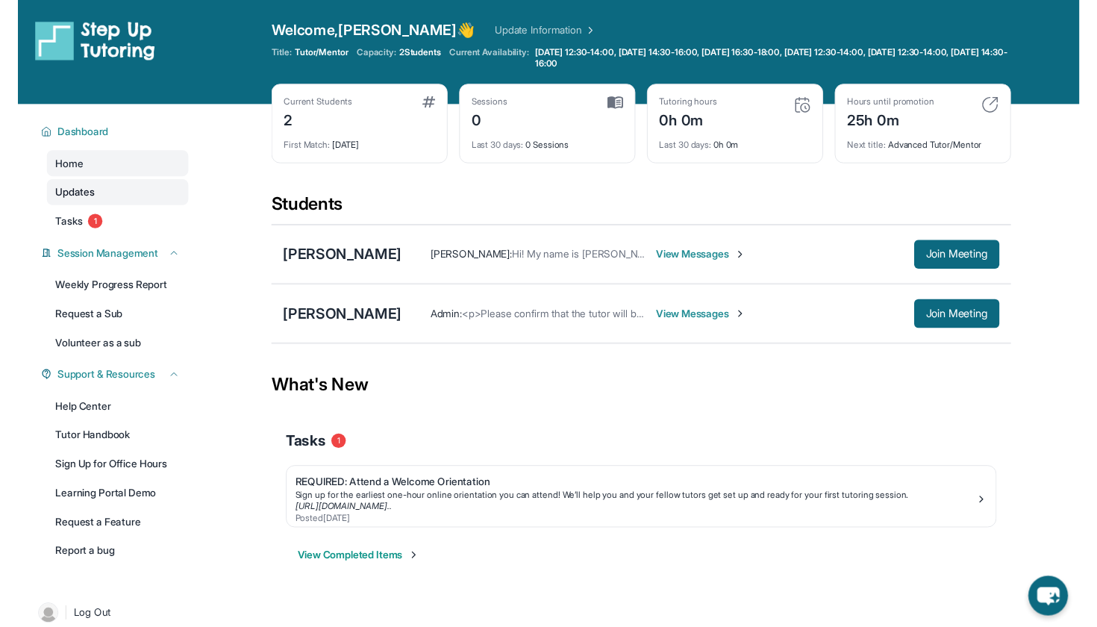
scroll to position [0, 0]
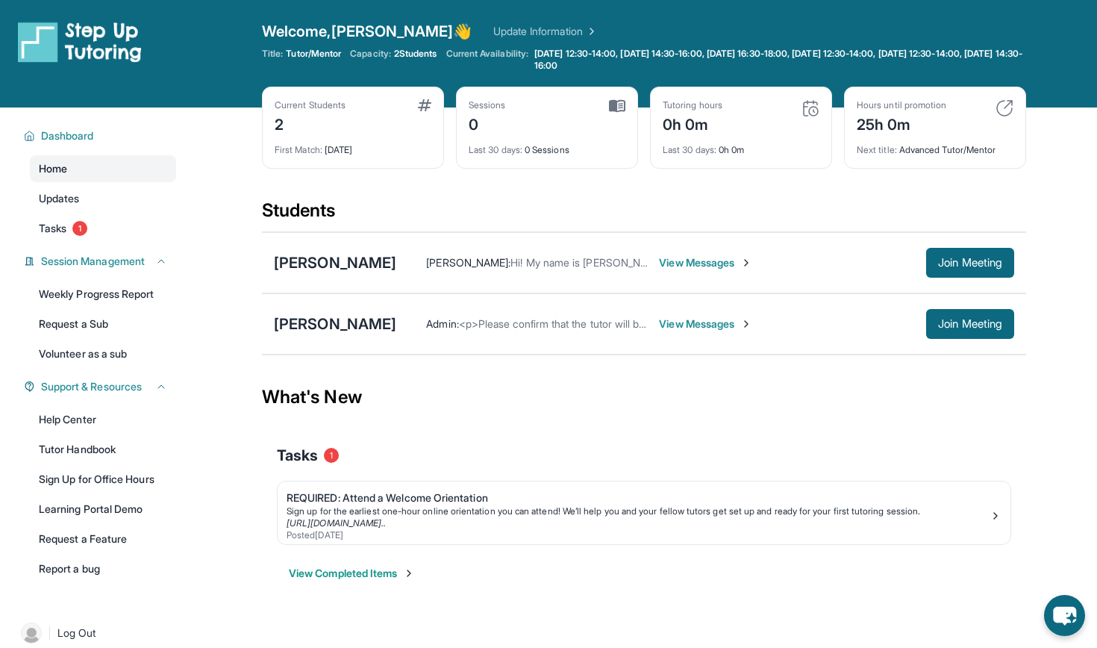
click at [53, 166] on span "Home" at bounding box center [53, 168] width 28 height 15
click at [62, 198] on span "Updates" at bounding box center [59, 198] width 41 height 15
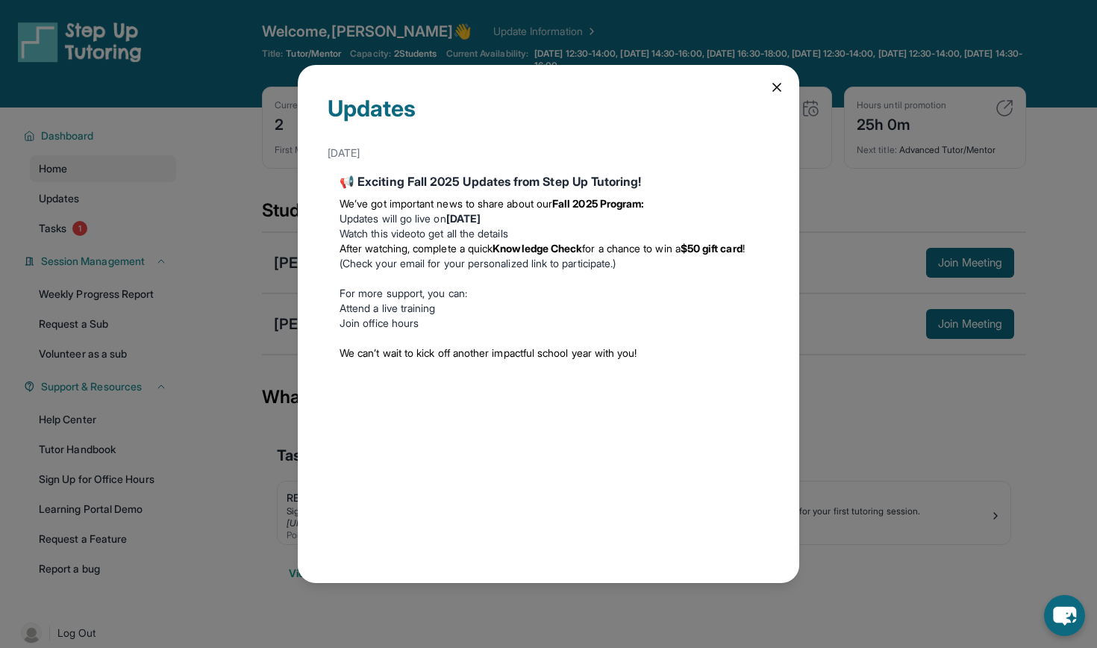
click at [54, 247] on div "Updates August 27th 📢 Exciting Fall 2025 Updates from Step Up Tutoring! We’ve g…" at bounding box center [548, 324] width 1097 height 648
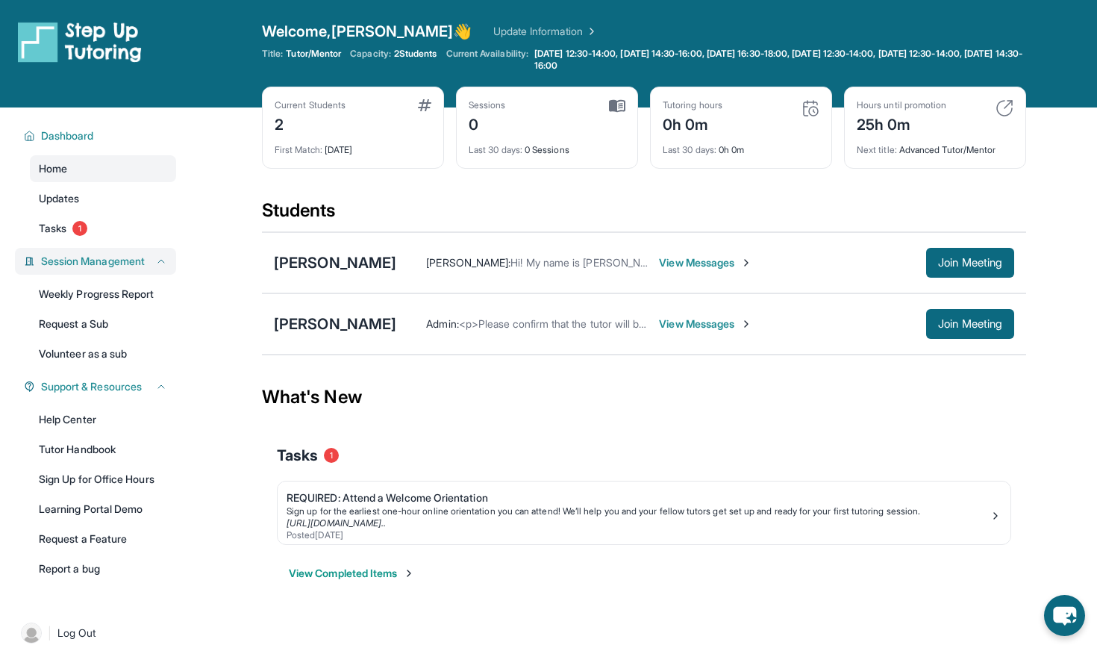
click at [81, 263] on span "Session Management" at bounding box center [93, 261] width 104 height 15
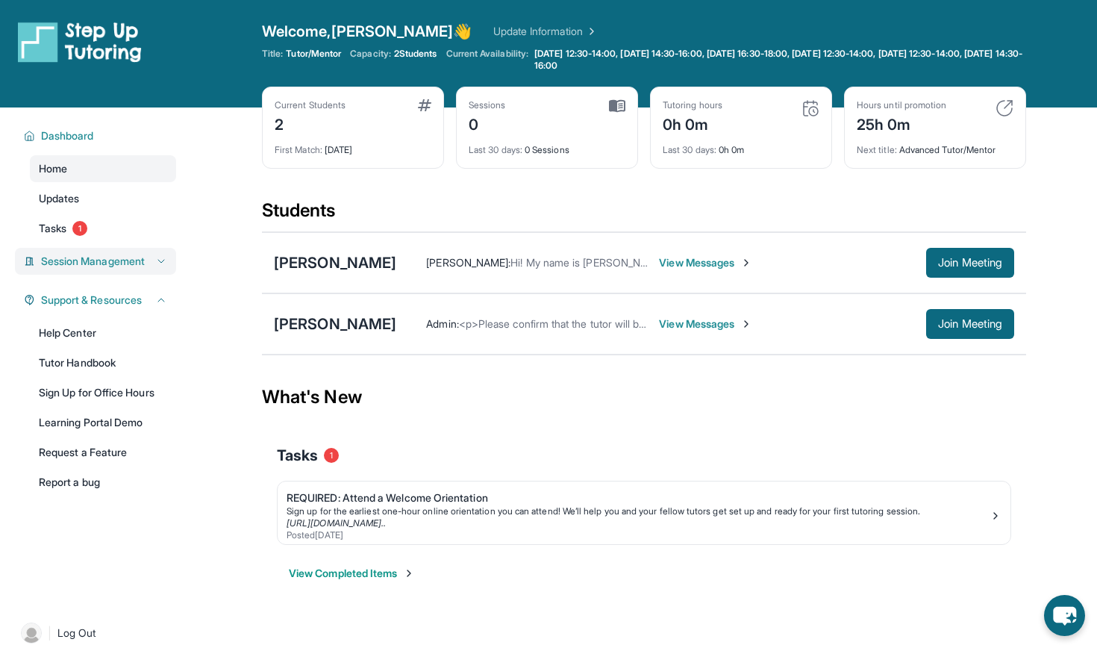
click at [81, 263] on span "Session Management" at bounding box center [93, 261] width 104 height 15
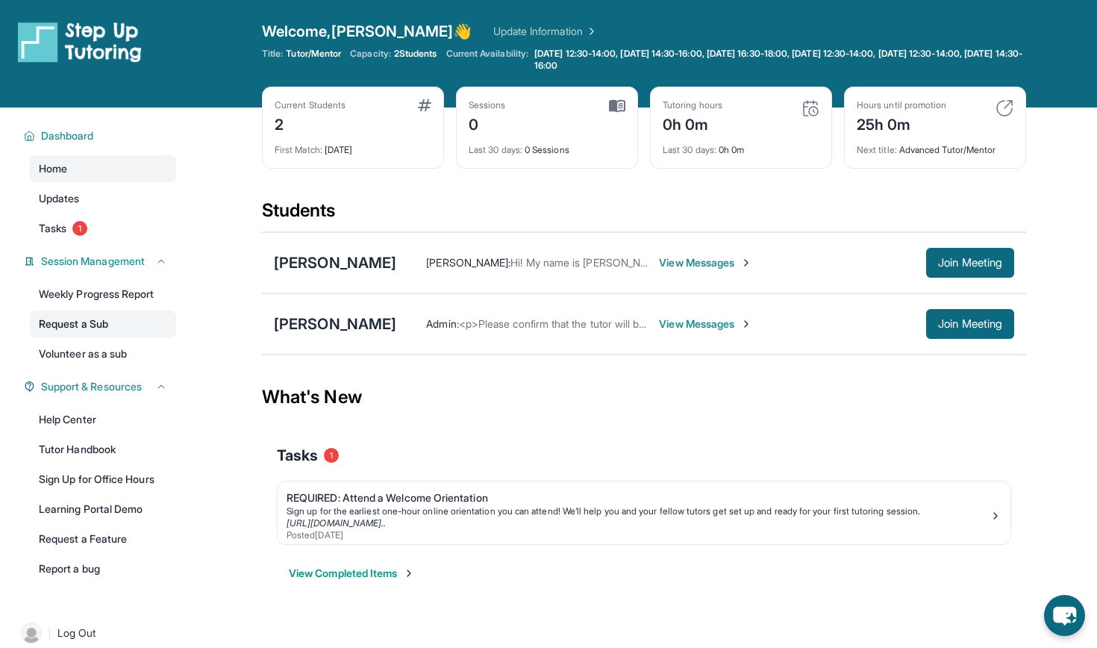
click at [79, 325] on link "Request a Sub" at bounding box center [103, 323] width 146 height 27
click at [91, 423] on link "Help Center" at bounding box center [103, 419] width 146 height 27
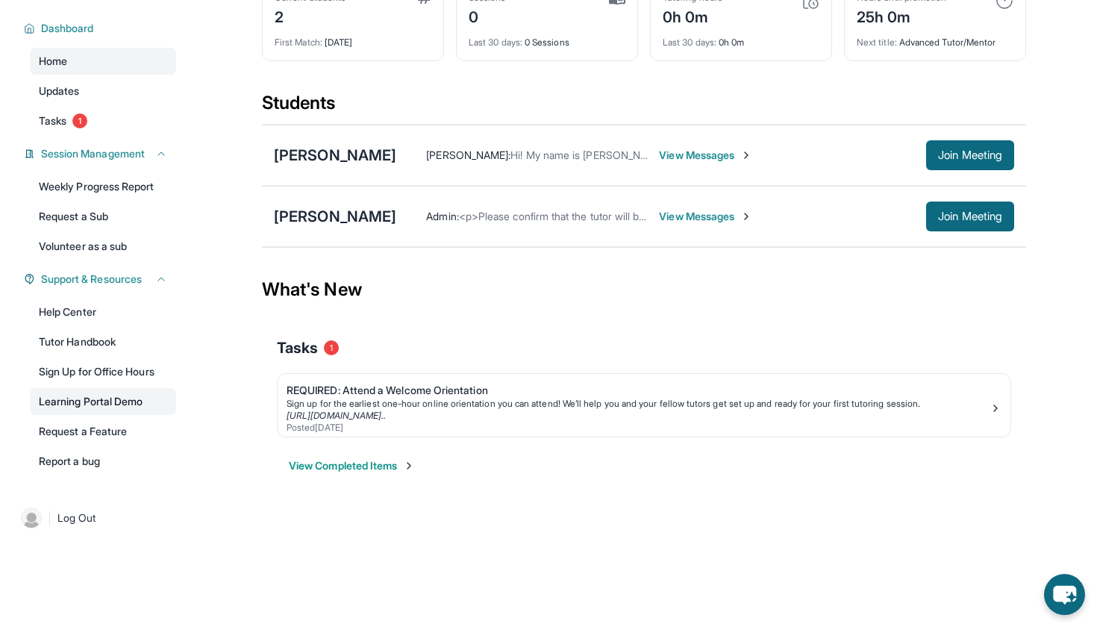
scroll to position [107, 0]
click at [105, 371] on link "Sign Up for Office Hours" at bounding box center [103, 371] width 146 height 27
click at [113, 403] on link "Learning Portal Demo" at bounding box center [103, 401] width 146 height 27
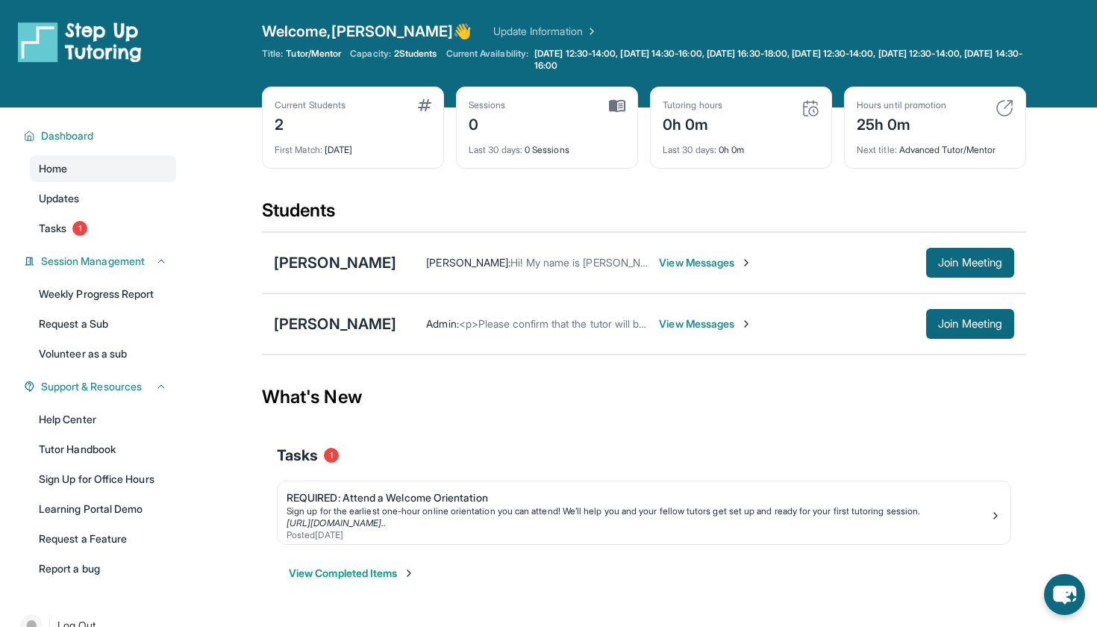
scroll to position [0, 0]
click at [493, 31] on link "Update Information" at bounding box center [545, 31] width 104 height 15
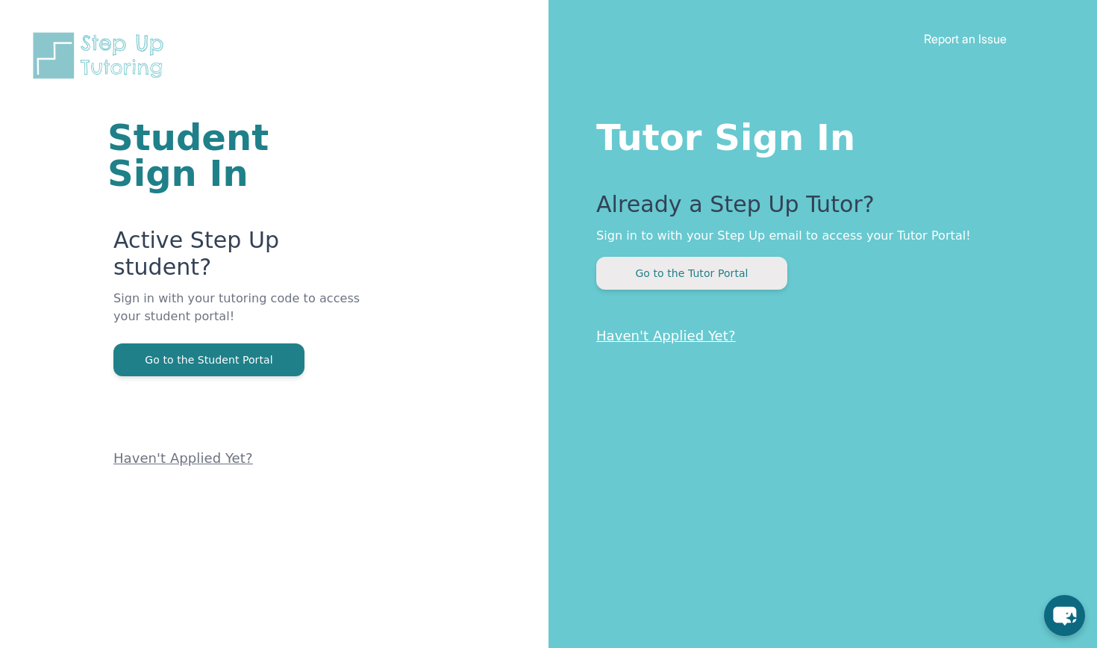
click at [704, 278] on button "Go to the Tutor Portal" at bounding box center [691, 273] width 191 height 33
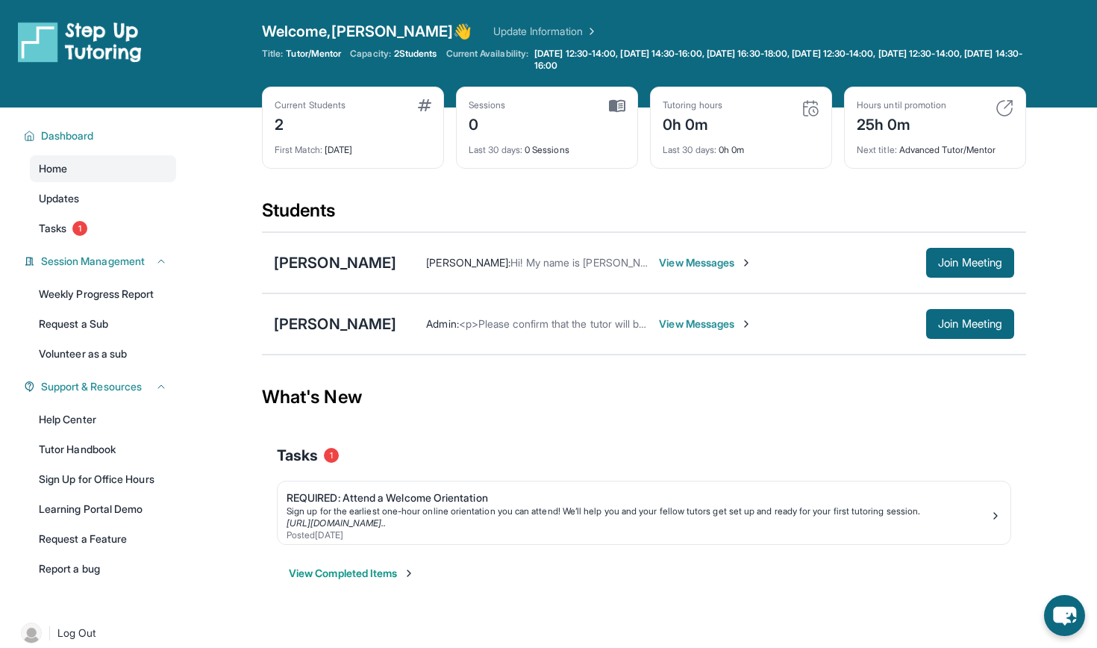
click at [72, 37] on img at bounding box center [80, 42] width 124 height 42
click at [336, 32] on span "Welcome, [PERSON_NAME] 👋" at bounding box center [367, 31] width 210 height 21
click at [433, 56] on span "2 Students" at bounding box center [415, 54] width 43 height 12
click at [40, 420] on link "Help Center" at bounding box center [103, 419] width 146 height 27
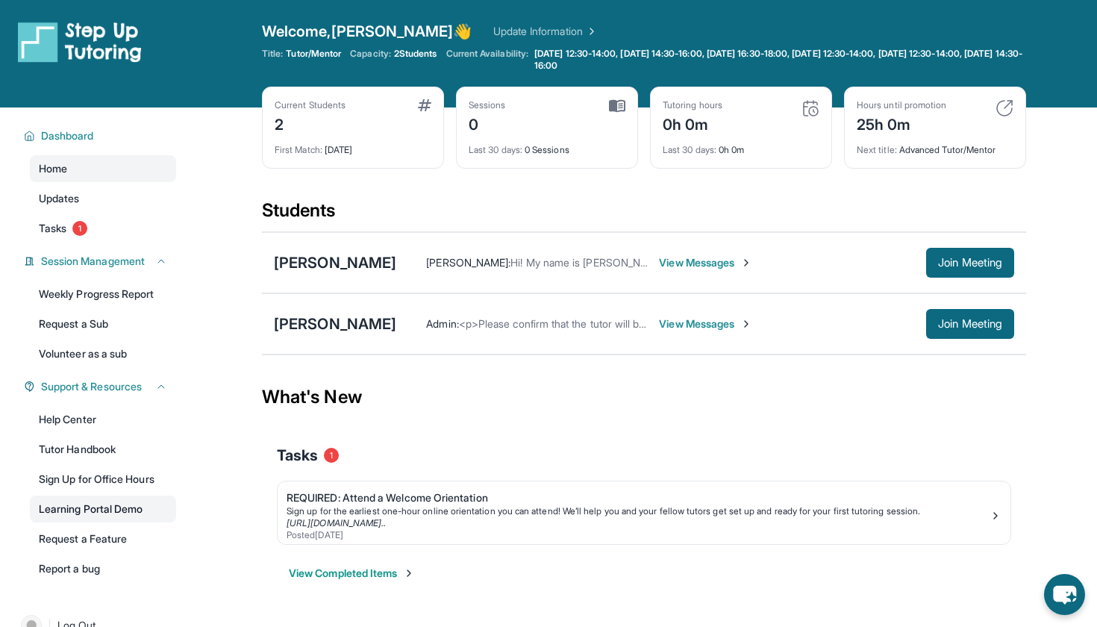
click at [84, 504] on link "Learning Portal Demo" at bounding box center [103, 508] width 146 height 27
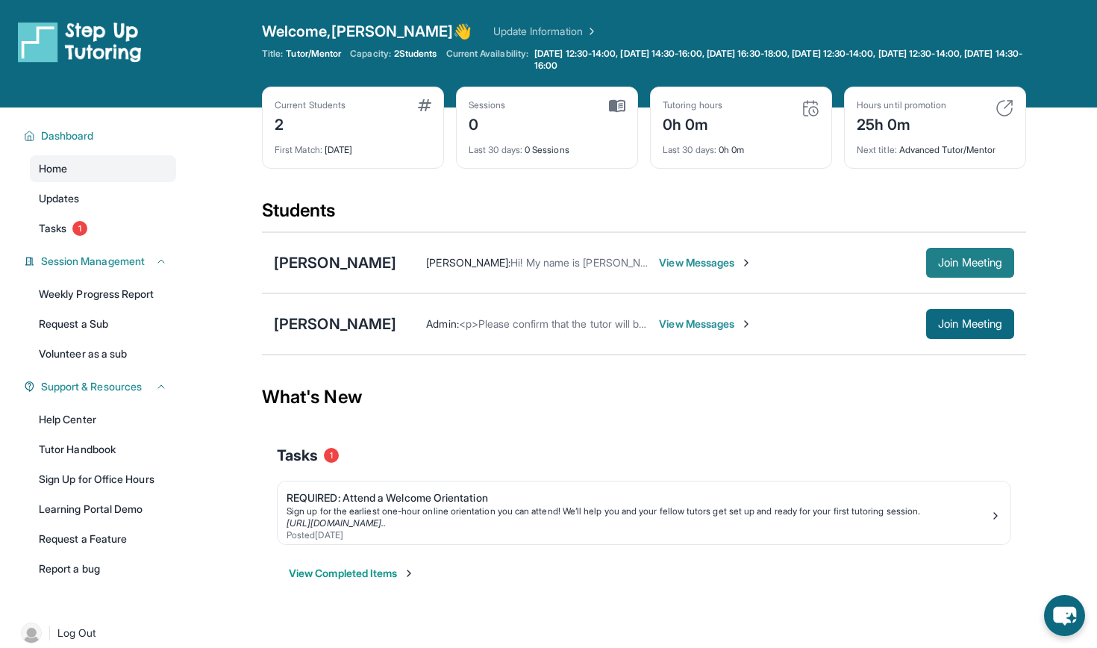
click at [983, 267] on span "Join Meeting" at bounding box center [970, 262] width 64 height 9
click at [938, 258] on span "Join Meeting" at bounding box center [970, 262] width 64 height 9
click at [972, 275] on button "Join Meeting" at bounding box center [970, 263] width 88 height 30
click at [965, 336] on button "Join Meeting" at bounding box center [970, 324] width 88 height 30
click at [946, 319] on span "Join Meeting" at bounding box center [970, 323] width 64 height 9
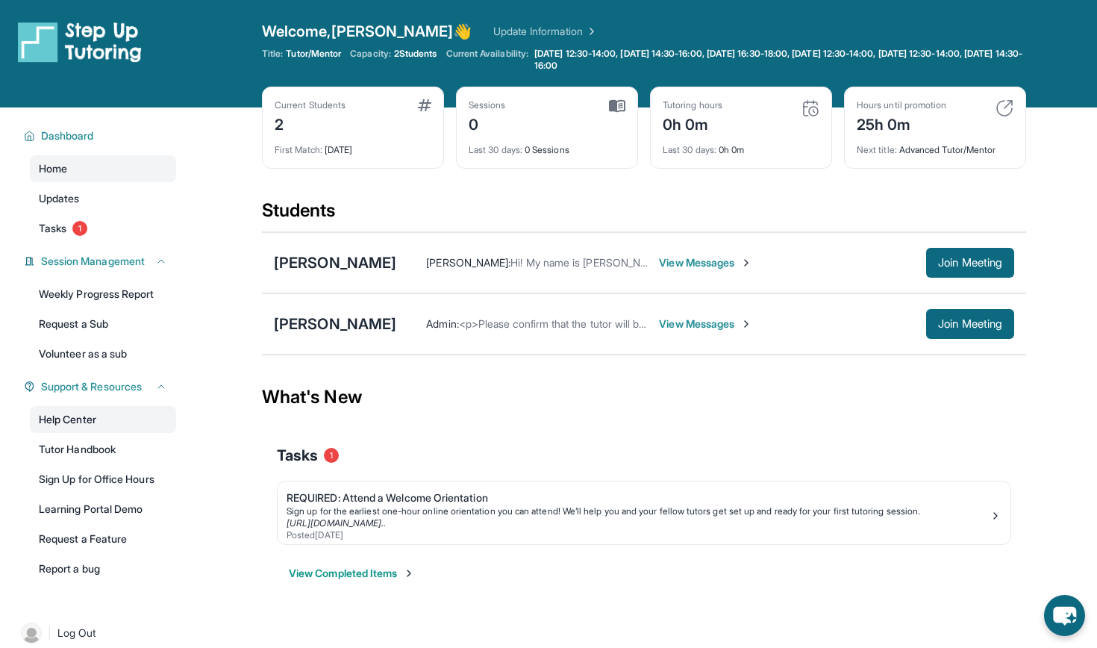
click at [72, 424] on link "Help Center" at bounding box center [103, 419] width 146 height 27
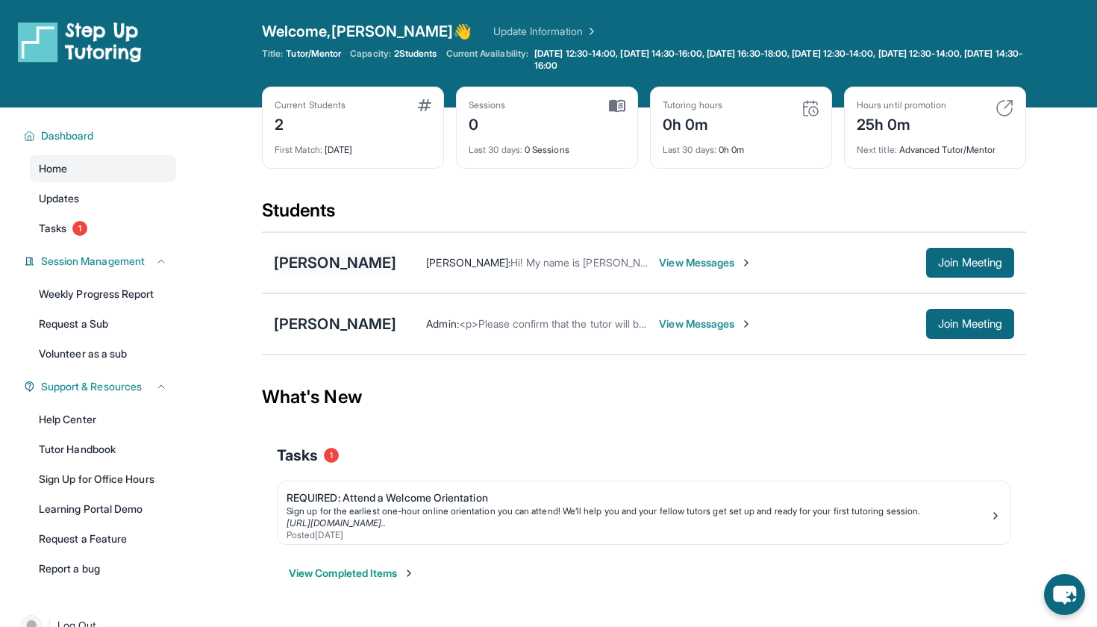
click at [325, 262] on div "[PERSON_NAME]" at bounding box center [335, 262] width 122 height 21
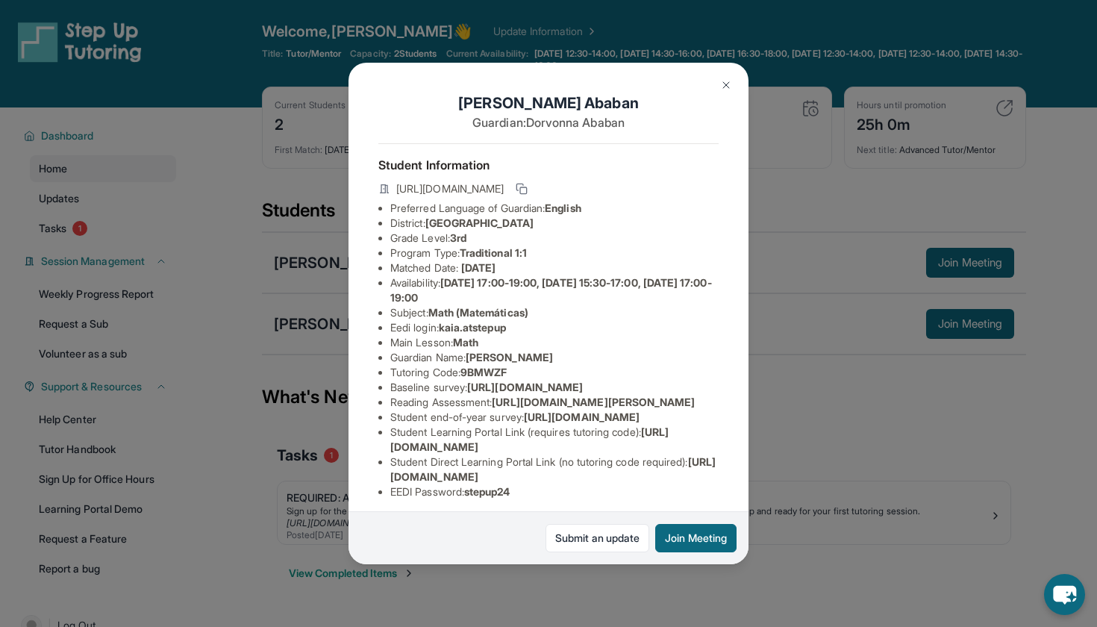
click at [467, 393] on span "[URL][DOMAIN_NAME]" at bounding box center [525, 387] width 116 height 13
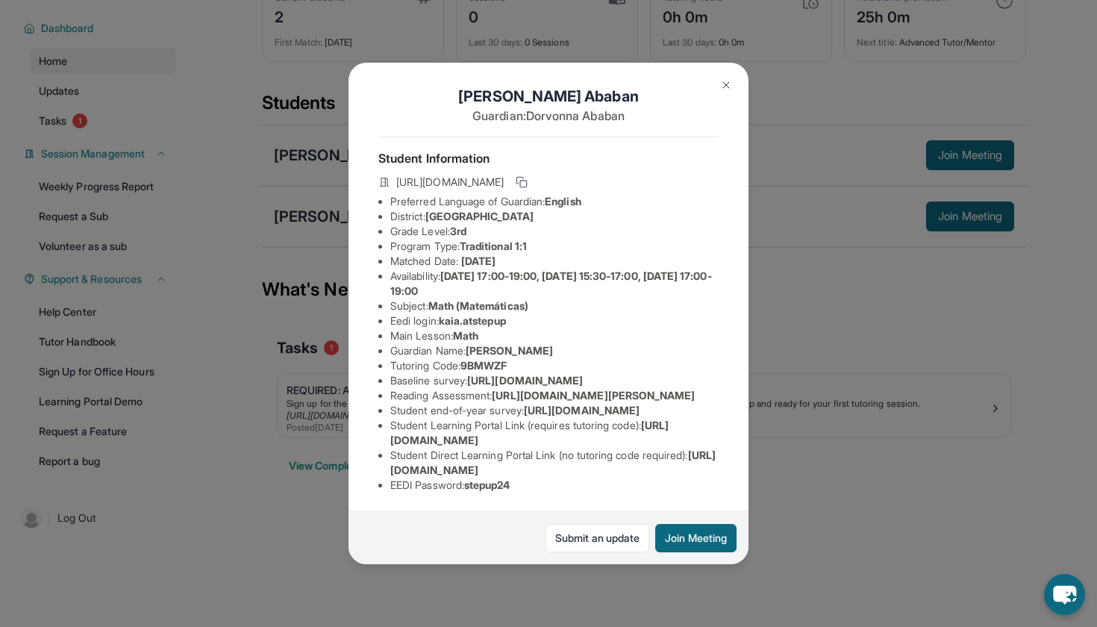
scroll to position [5, 2]
click at [239, 261] on div "[PERSON_NAME] Guardian: [PERSON_NAME] Student Information [URL][DOMAIN_NAME] Pr…" at bounding box center [548, 313] width 1097 height 627
